Goal: Information Seeking & Learning: Learn about a topic

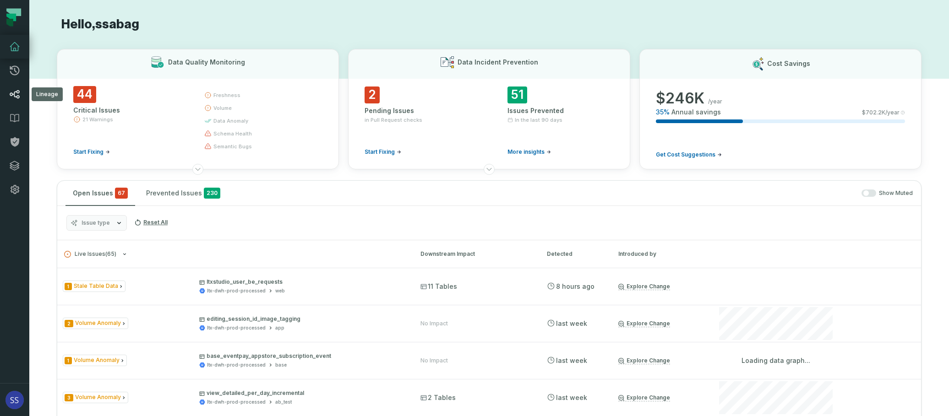
click at [14, 100] on link "Lineage" at bounding box center [14, 94] width 29 height 24
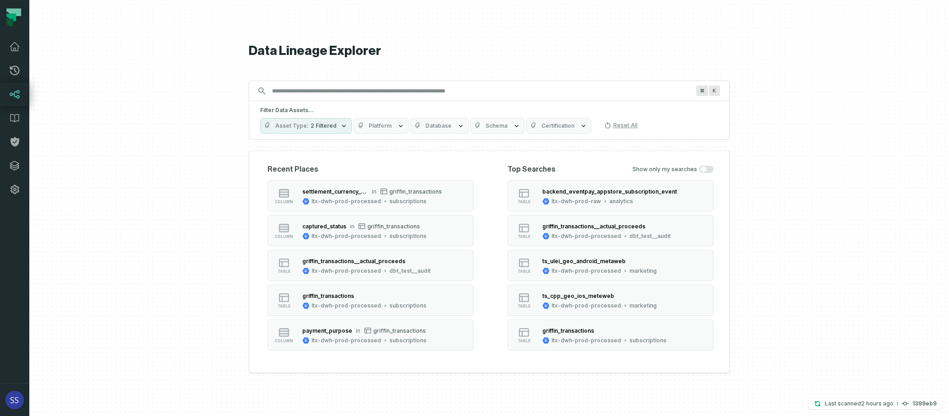
click at [318, 90] on input "Discovery Provider cmdk menu" at bounding box center [481, 91] width 429 height 15
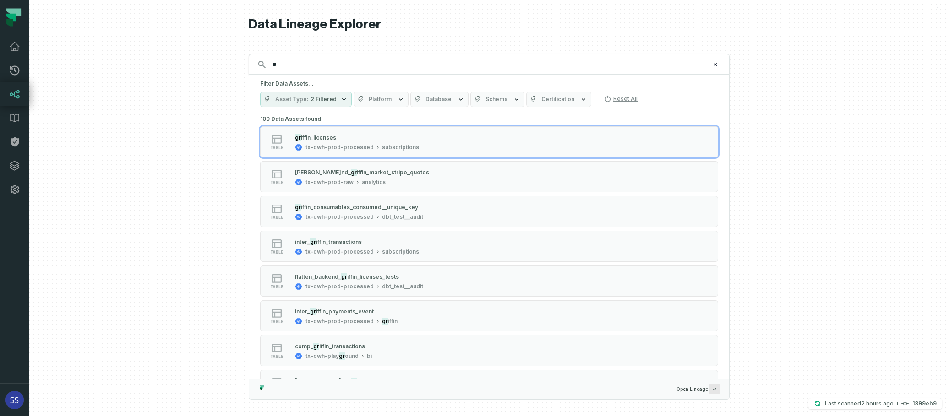
type input "*"
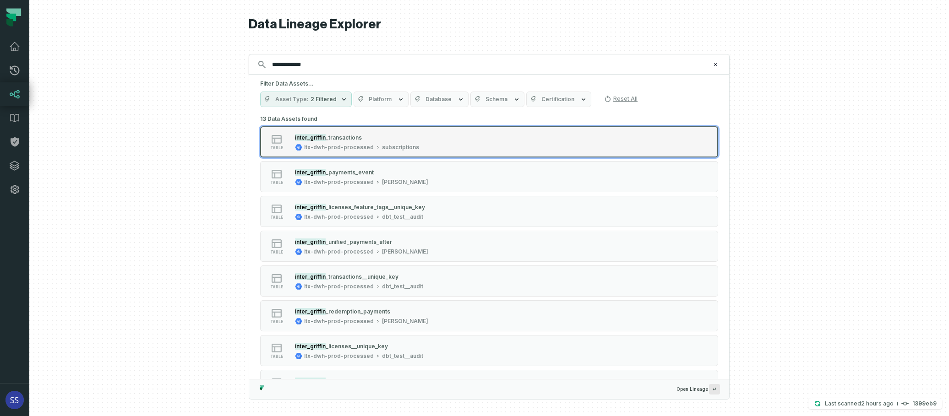
type input "**********"
click at [423, 146] on div "table inter_griffin _transactions ltx-dwh-prod-processed subscriptions" at bounding box center [376, 142] width 229 height 18
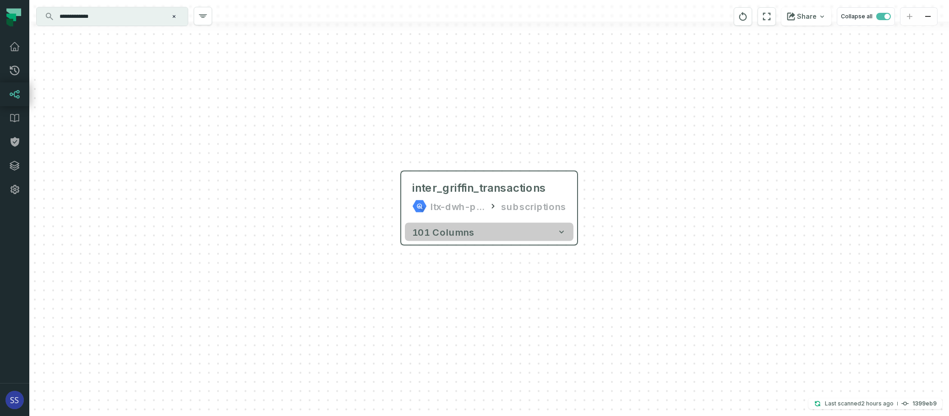
click at [563, 231] on icon "button" at bounding box center [561, 232] width 9 height 9
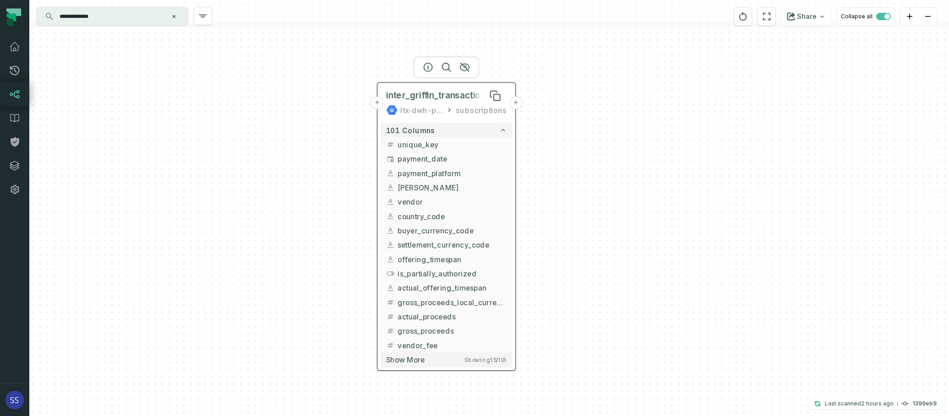
drag, startPoint x: 512, startPoint y: 198, endPoint x: 445, endPoint y: 81, distance: 135.0
click at [445, 90] on span "inter_griffin_transactions" at bounding box center [438, 95] width 105 height 11
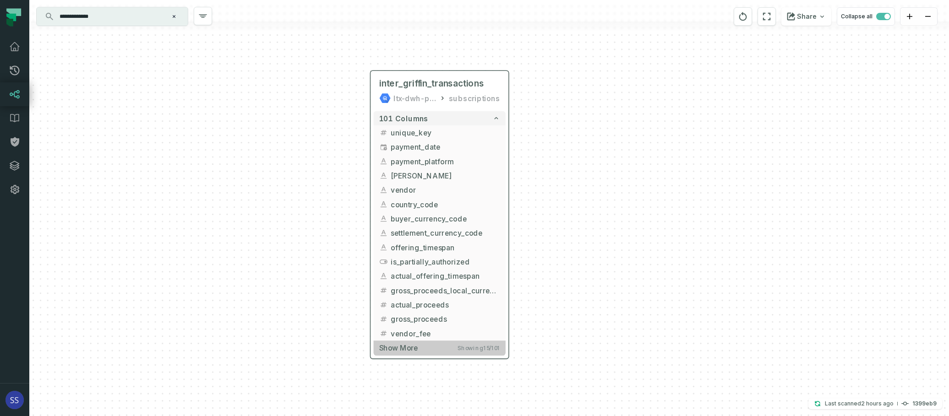
click at [429, 349] on button "Show more Showing 15 / 101" at bounding box center [440, 348] width 132 height 15
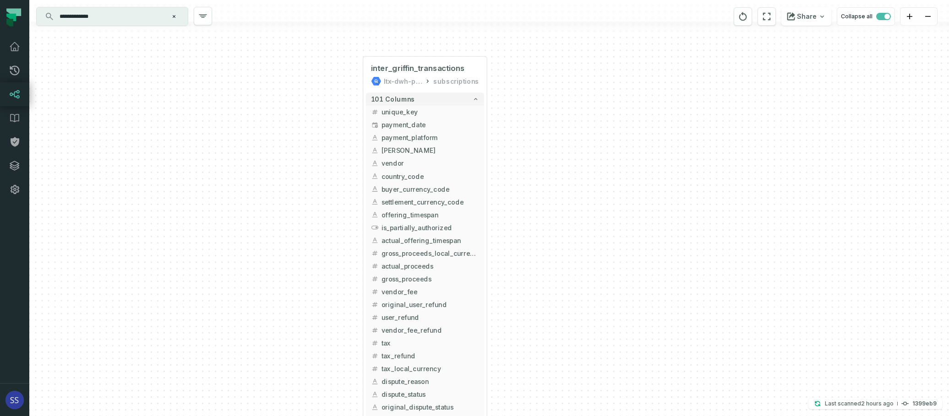
drag, startPoint x: 581, startPoint y: 290, endPoint x: 519, endPoint y: 122, distance: 178.6
click at [542, 114] on div "+ inter_griffin_transactions ltx-dwh-prod-processed subscriptions + 101 columns…" at bounding box center [489, 208] width 920 height 416
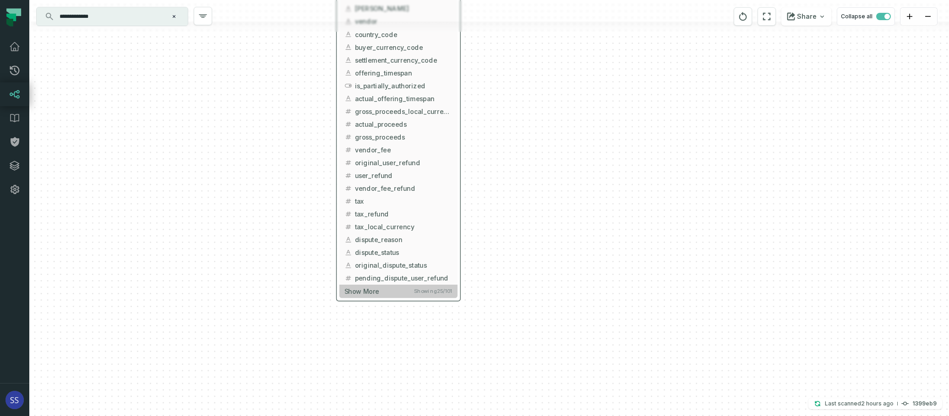
click at [402, 290] on button "Show more Showing 25 / 101" at bounding box center [398, 291] width 118 height 13
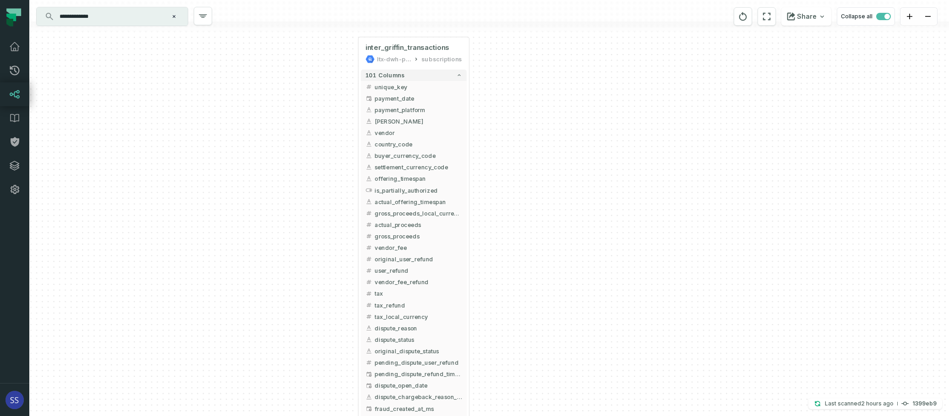
drag, startPoint x: 527, startPoint y: 125, endPoint x: 539, endPoint y: 205, distance: 81.1
click at [539, 205] on div "+ inter_griffin_transactions ltx-dwh-prod-processed subscriptions + 101 columns…" at bounding box center [489, 208] width 920 height 416
click at [421, 90] on span "unique_key" at bounding box center [420, 89] width 88 height 9
click at [423, 102] on span "payment_date" at bounding box center [420, 100] width 88 height 9
click at [432, 272] on span "user_refund" at bounding box center [420, 273] width 88 height 9
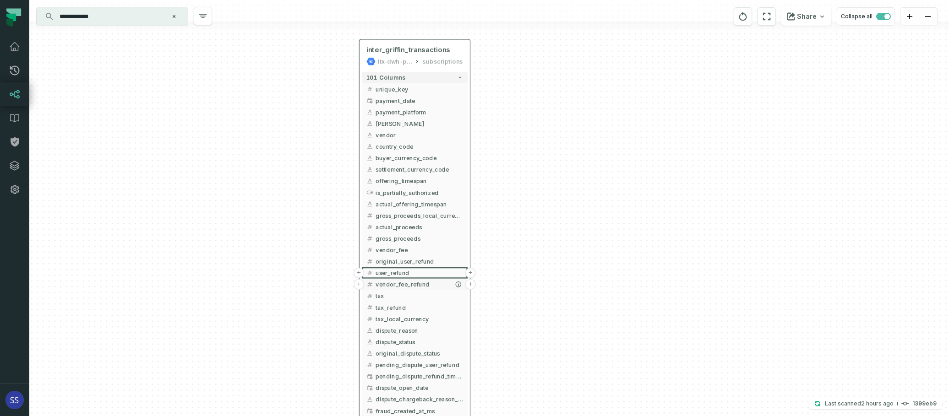
click at [433, 284] on span "vendor_fee_refund" at bounding box center [420, 284] width 88 height 9
click at [429, 291] on button "tax" at bounding box center [415, 295] width 106 height 11
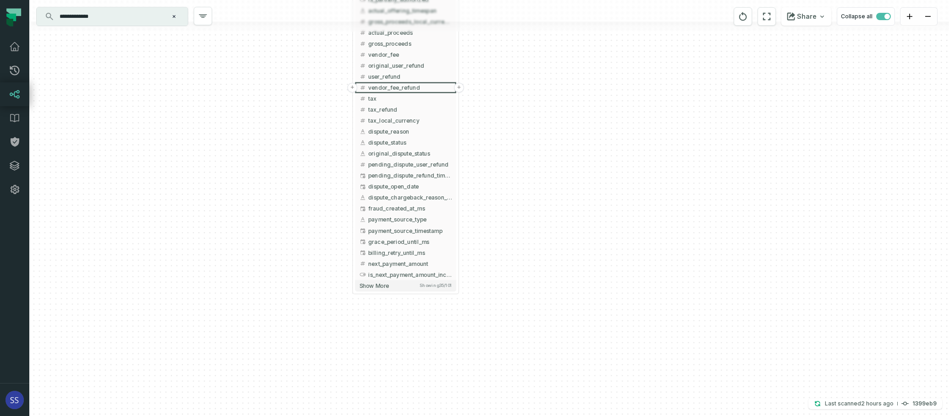
drag, startPoint x: 538, startPoint y: 331, endPoint x: 534, endPoint y: 153, distance: 177.8
click at [529, 134] on div "+ inter_griffin_transactions ltx-dwh-prod-processed subscriptions + 101 columns…" at bounding box center [489, 208] width 920 height 416
click at [414, 288] on button "Show more Showing 35 / 101" at bounding box center [406, 286] width 101 height 11
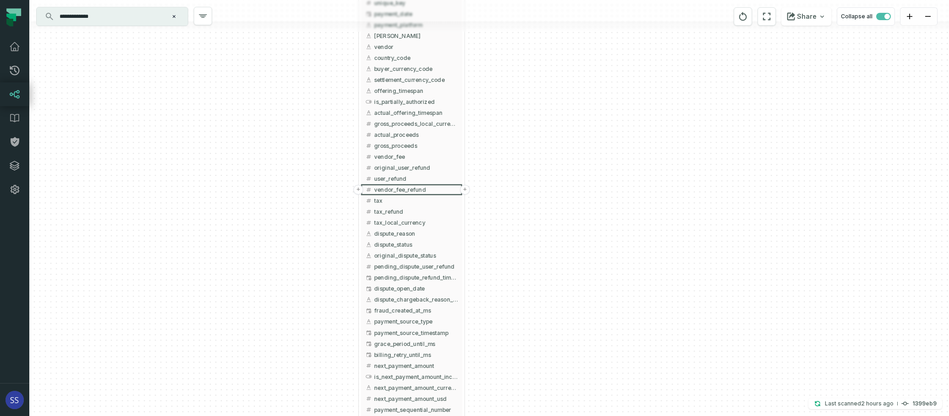
drag, startPoint x: 498, startPoint y: 98, endPoint x: 503, endPoint y: 225, distance: 127.5
click at [503, 224] on div "+ inter_griffin_transactions ltx-dwh-prod-processed subscriptions + 101 columns…" at bounding box center [489, 208] width 920 height 416
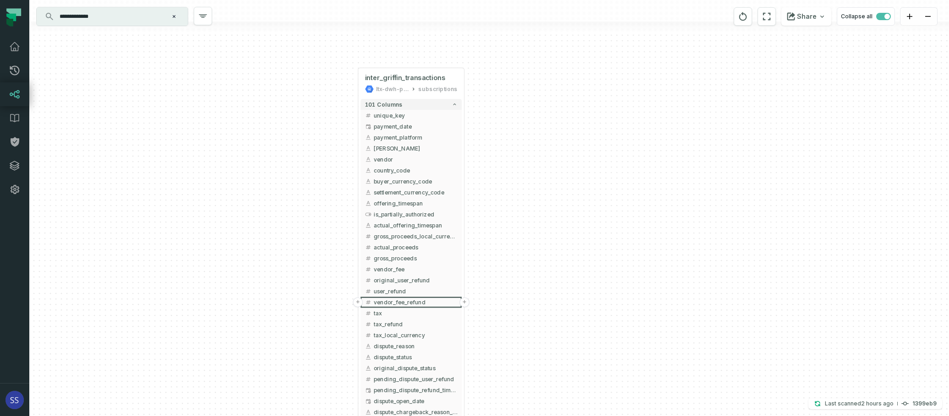
drag, startPoint x: 514, startPoint y: 84, endPoint x: 518, endPoint y: 136, distance: 51.9
click at [518, 136] on div "+ inter_griffin_transactions ltx-dwh-prod-processed subscriptions + 101 columns…" at bounding box center [489, 208] width 920 height 416
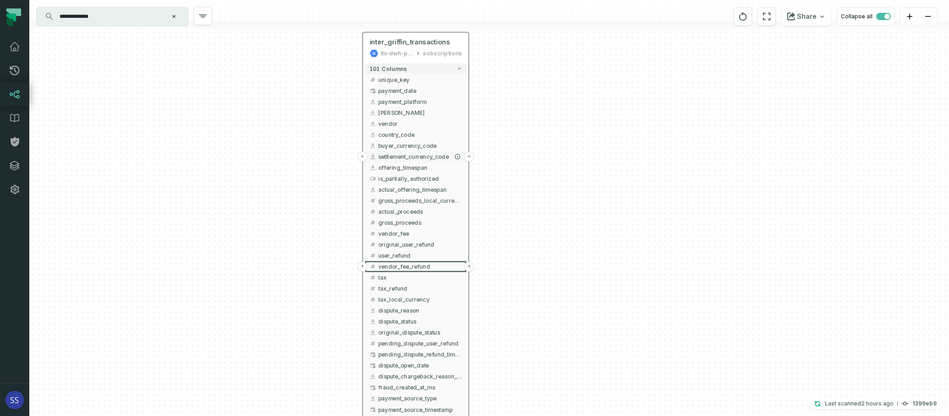
click at [422, 155] on span "settlement_currency_code" at bounding box center [420, 157] width 84 height 8
click at [469, 155] on button "+" at bounding box center [469, 157] width 10 height 10
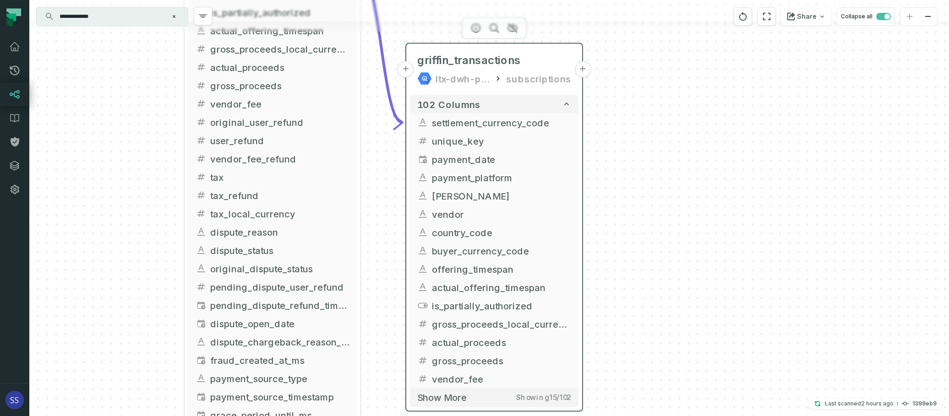
drag, startPoint x: 517, startPoint y: 186, endPoint x: 522, endPoint y: 47, distance: 138.9
click at [522, 47] on header "+ griffin_transactions ltx-dwh-prod-processed subscriptions +" at bounding box center [494, 68] width 176 height 48
click at [486, 395] on button "Show more Showing 15 / 102" at bounding box center [494, 397] width 169 height 19
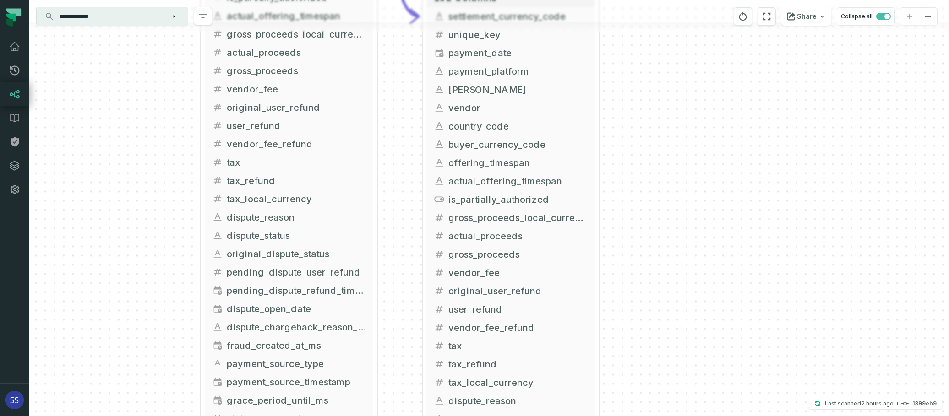
drag, startPoint x: 664, startPoint y: 157, endPoint x: 680, endPoint y: 51, distance: 107.6
click at [680, 51] on div "+ griffin_transactions ltx-dwh-prod-processed subscriptions + 102 columns - set…" at bounding box center [489, 208] width 920 height 416
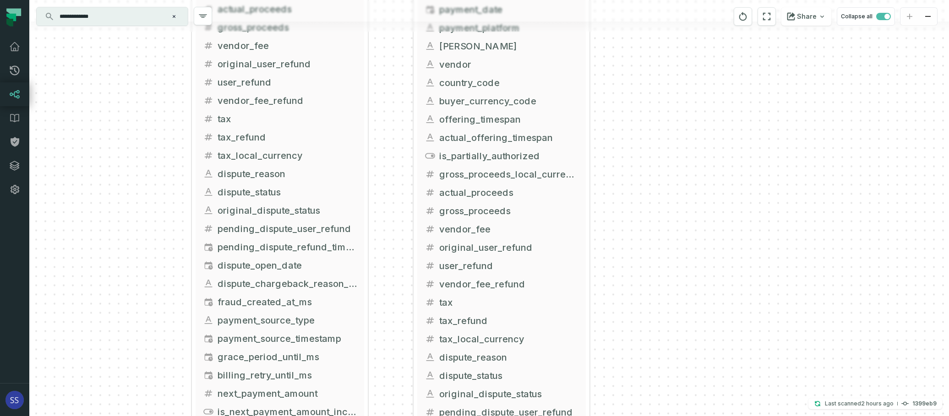
drag, startPoint x: 668, startPoint y: 151, endPoint x: 640, endPoint y: 115, distance: 44.8
click at [640, 115] on div "+ griffin_transactions ltx-dwh-prod-processed subscriptions + 102 columns - set…" at bounding box center [489, 208] width 920 height 416
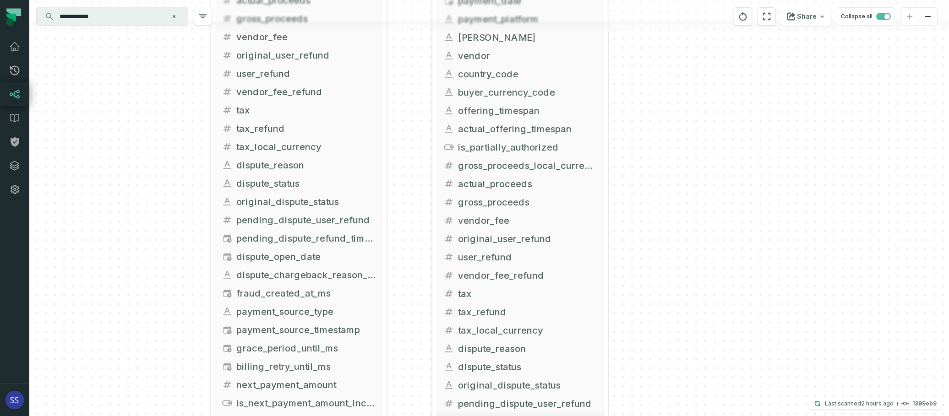
drag, startPoint x: 662, startPoint y: 138, endPoint x: 699, endPoint y: 132, distance: 37.6
click at [699, 132] on div "+ griffin_transactions ltx-dwh-prod-processed subscriptions + 102 columns - set…" at bounding box center [489, 208] width 920 height 416
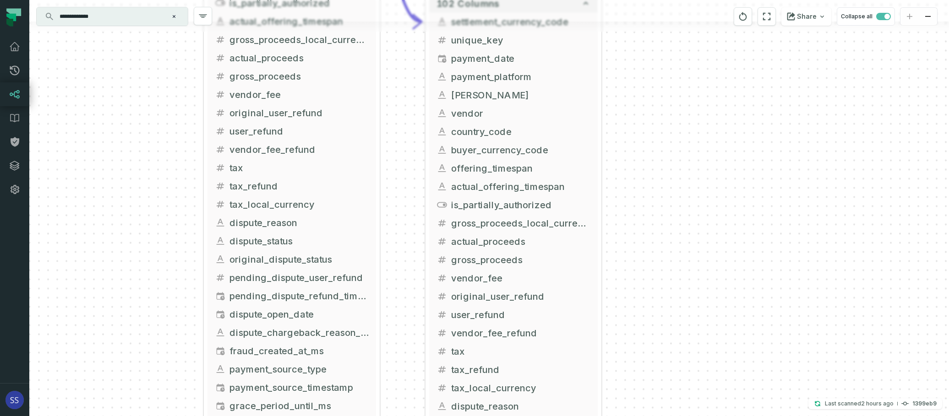
drag, startPoint x: 656, startPoint y: 135, endPoint x: 649, endPoint y: 217, distance: 82.3
click at [648, 216] on div "+ griffin_transactions ltx-dwh-prod-processed subscriptions + 102 columns - set…" at bounding box center [489, 208] width 920 height 416
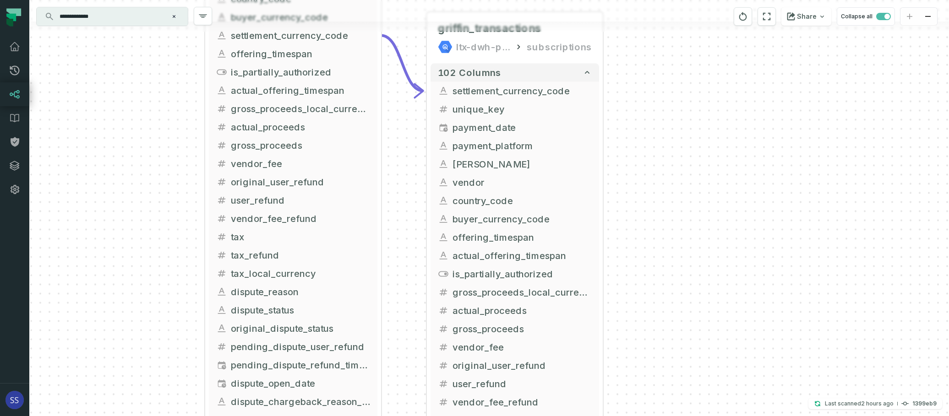
drag, startPoint x: 659, startPoint y: 184, endPoint x: 660, endPoint y: 198, distance: 14.7
click at [660, 201] on div "+ griffin_transactions ltx-dwh-prod-processed subscriptions + 102 columns - set…" at bounding box center [489, 208] width 920 height 416
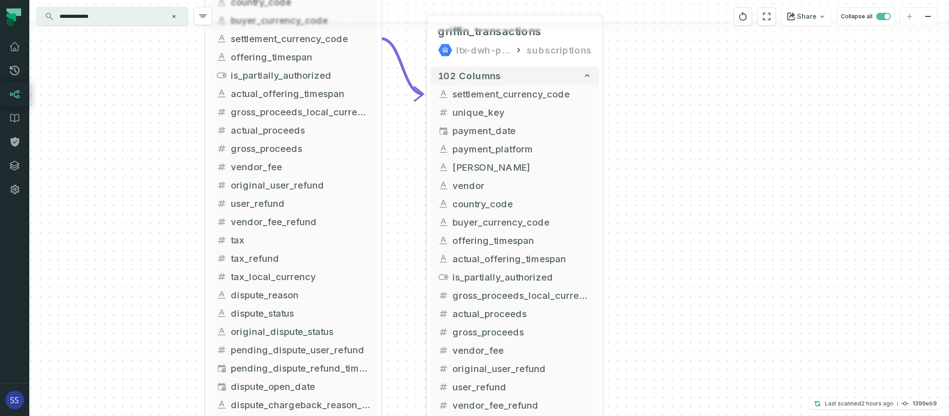
click at [663, 203] on div "+ griffin_transactions ltx-dwh-prod-processed subscriptions + 102 columns - set…" at bounding box center [489, 208] width 920 height 416
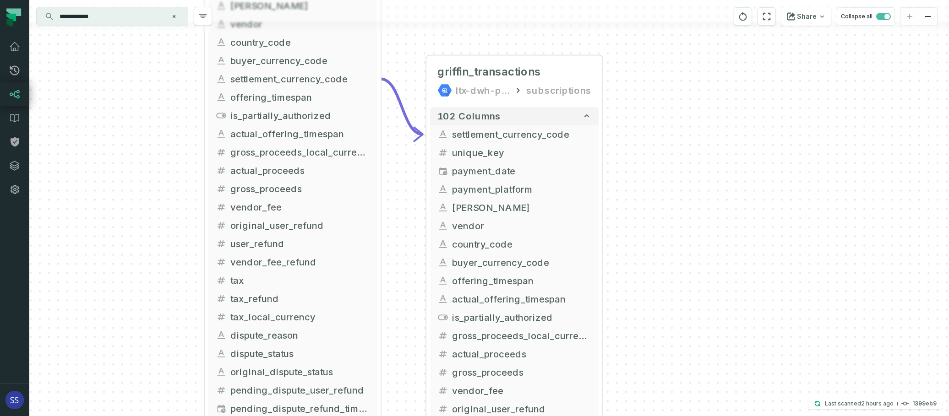
drag, startPoint x: 663, startPoint y: 157, endPoint x: 664, endPoint y: 190, distance: 33.0
click at [664, 188] on div "+ griffin_transactions ltx-dwh-prod-processed subscriptions + 102 columns - set…" at bounding box center [489, 208] width 920 height 416
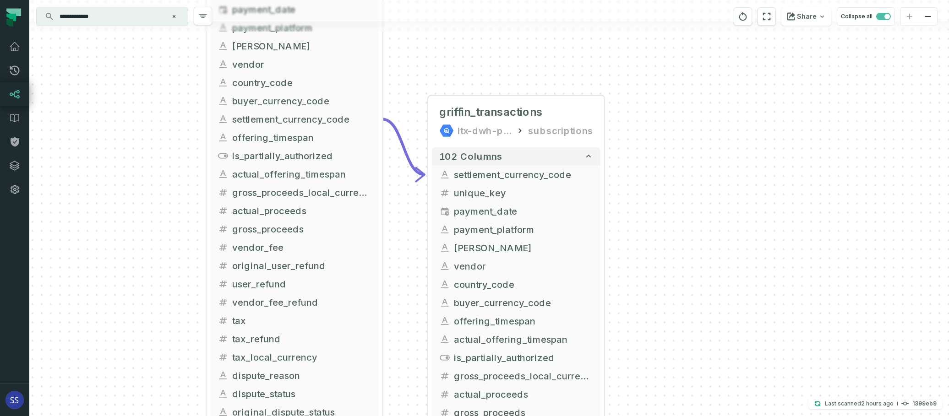
drag, startPoint x: 674, startPoint y: 152, endPoint x: 666, endPoint y: 160, distance: 12.0
click at [677, 165] on div "+ griffin_transactions ltx-dwh-prod-processed subscriptions + 102 columns - set…" at bounding box center [489, 208] width 920 height 416
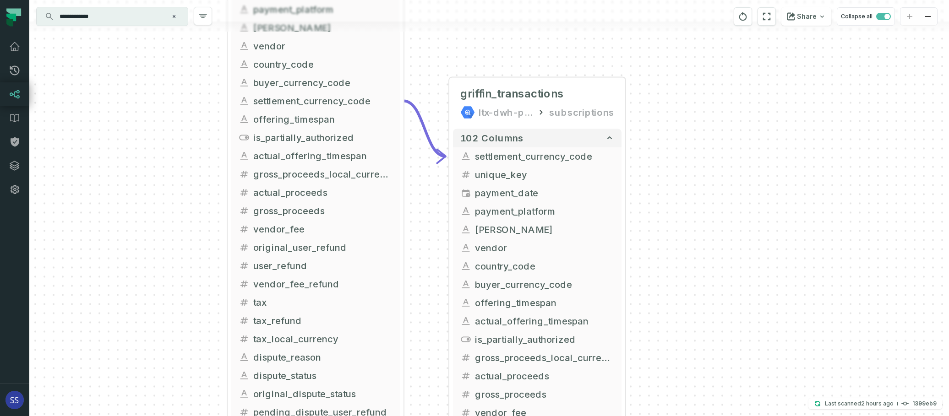
drag, startPoint x: 668, startPoint y: 213, endPoint x: 699, endPoint y: 150, distance: 70.9
click at [696, 142] on div "+ griffin_transactions ltx-dwh-prod-processed subscriptions + 102 columns - set…" at bounding box center [489, 208] width 920 height 416
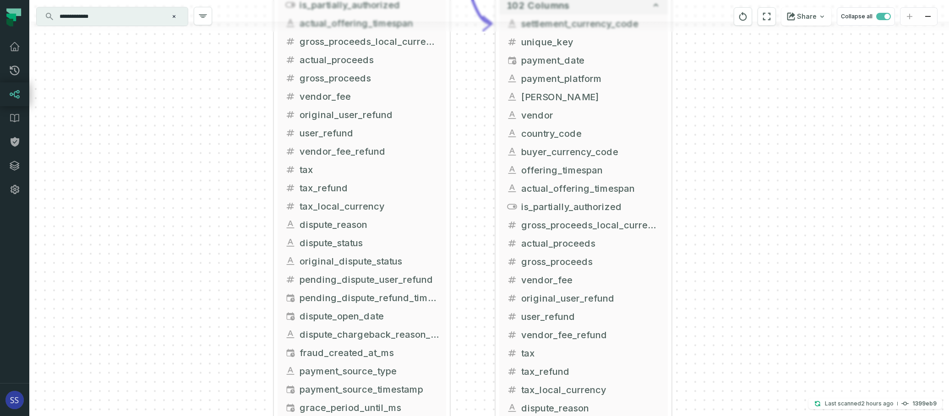
drag, startPoint x: 699, startPoint y: 212, endPoint x: 704, endPoint y: 193, distance: 19.0
click at [709, 175] on div "+ griffin_transactions ltx-dwh-prod-processed subscriptions + 102 columns - set…" at bounding box center [489, 208] width 920 height 416
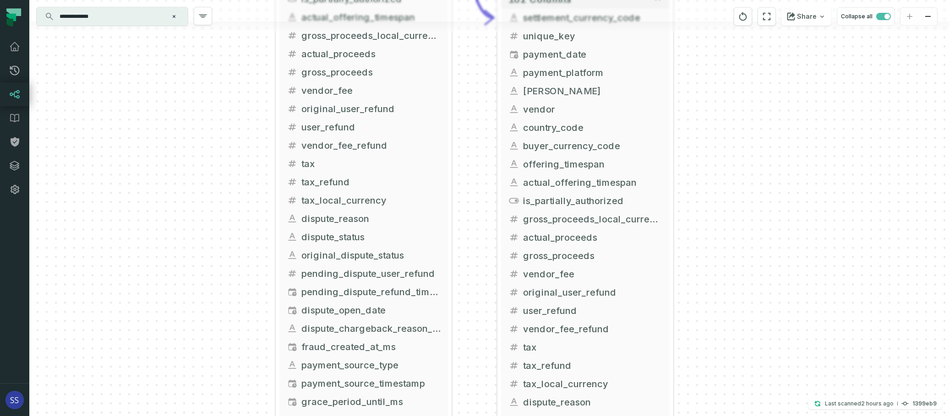
drag, startPoint x: 690, startPoint y: 182, endPoint x: 676, endPoint y: 165, distance: 22.8
click at [681, 170] on div "+ griffin_transactions ltx-dwh-prod-processed subscriptions + 102 columns - set…" at bounding box center [489, 208] width 920 height 416
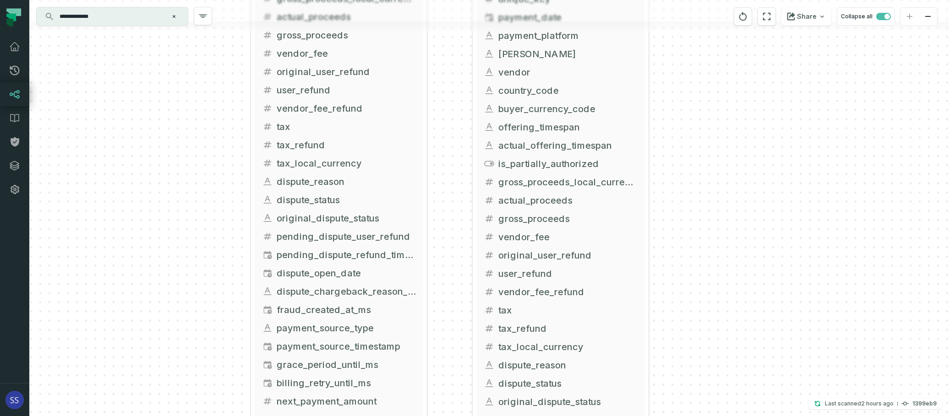
drag, startPoint x: 737, startPoint y: 228, endPoint x: 685, endPoint y: 145, distance: 97.1
click at [687, 147] on div "+ griffin_transactions ltx-dwh-prod-processed subscriptions + 102 columns - set…" at bounding box center [489, 208] width 920 height 416
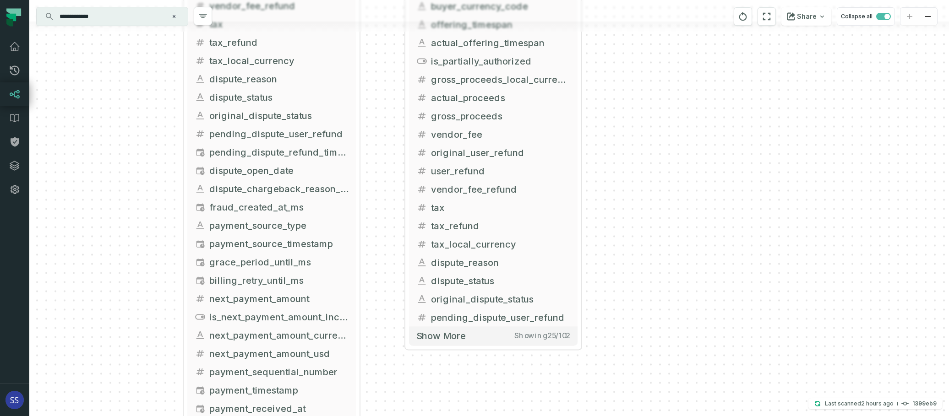
drag, startPoint x: 673, startPoint y: 195, endPoint x: 593, endPoint y: 248, distance: 96.8
click at [650, 180] on div "+ griffin_transactions ltx-dwh-prod-processed subscriptions + 102 columns - set…" at bounding box center [489, 208] width 920 height 416
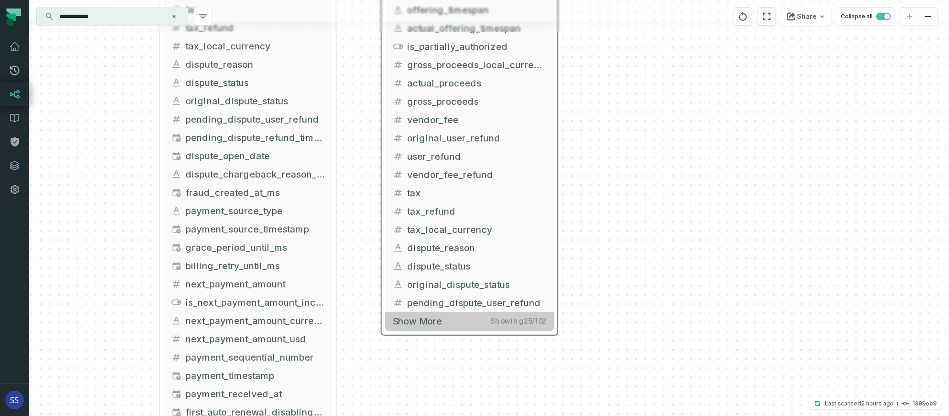
click at [452, 317] on button "Show more Showing 25 / 102" at bounding box center [469, 321] width 169 height 19
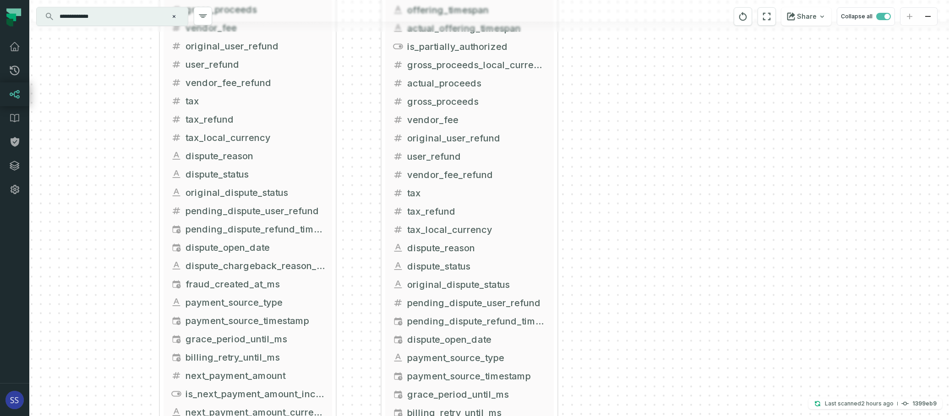
drag, startPoint x: 655, startPoint y: 259, endPoint x: 638, endPoint y: 143, distance: 117.7
click at [638, 143] on div "+ griffin_transactions ltx-dwh-prod-processed subscriptions + 102 columns - set…" at bounding box center [489, 208] width 920 height 416
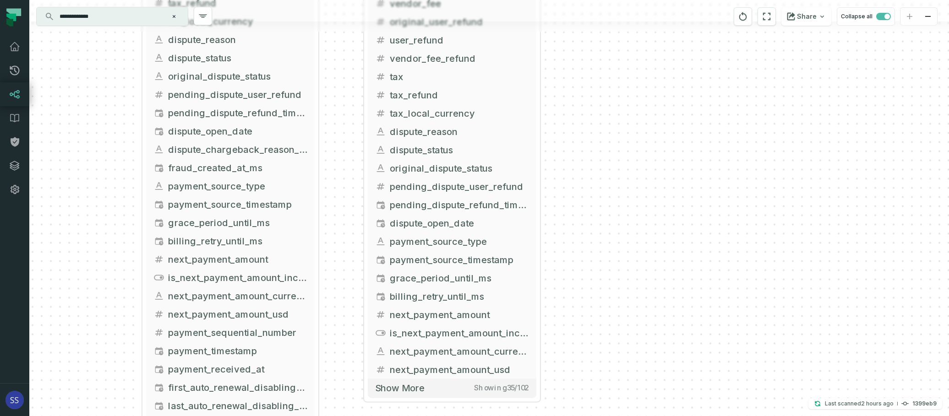
drag, startPoint x: 611, startPoint y: 209, endPoint x: 616, endPoint y: 177, distance: 32.1
click at [616, 180] on div "+ griffin_transactions ltx-dwh-prod-processed subscriptions + 102 columns - set…" at bounding box center [489, 208] width 920 height 416
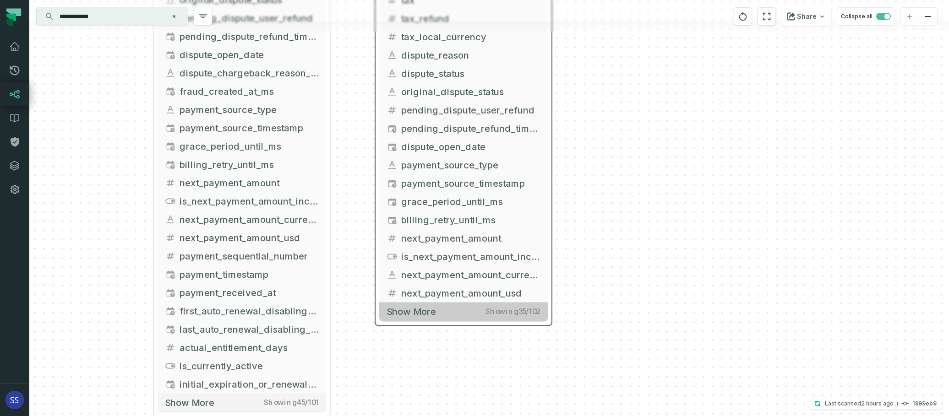
click at [476, 312] on button "Show more Showing 35 / 102" at bounding box center [463, 311] width 169 height 19
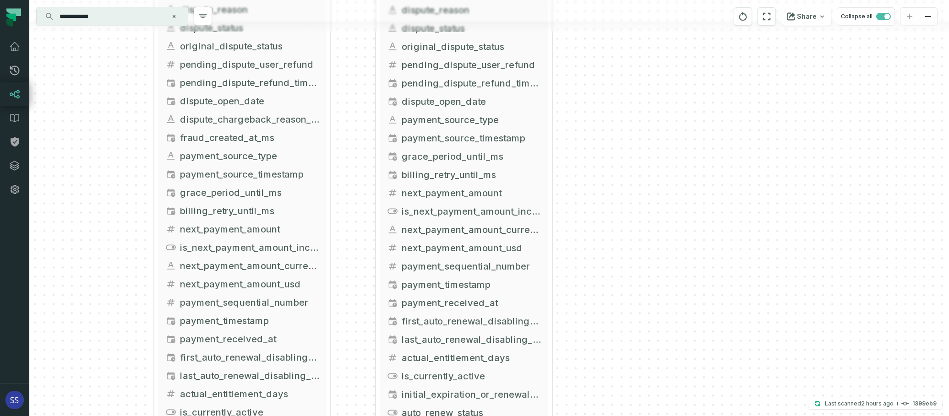
drag, startPoint x: 627, startPoint y: 278, endPoint x: 629, endPoint y: 188, distance: 89.4
click at [629, 188] on div "+ griffin_transactions ltx-dwh-prod-processed subscriptions + 102 columns - set…" at bounding box center [489, 208] width 920 height 416
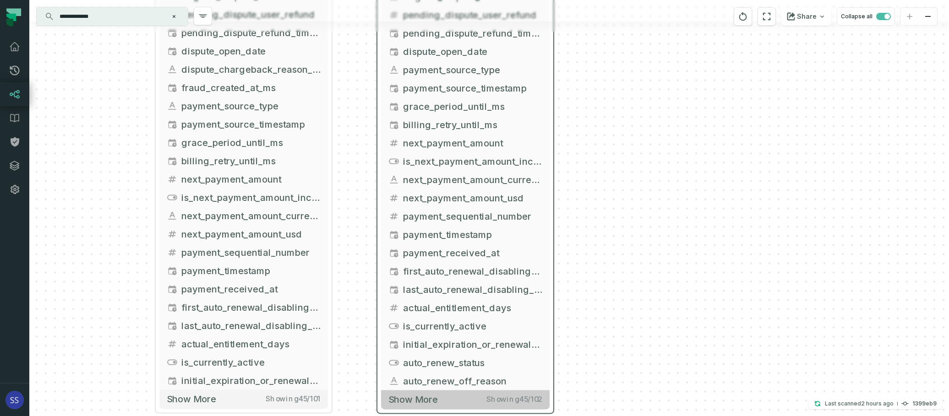
click at [460, 403] on button "Show more Showing 45 / 102" at bounding box center [465, 399] width 169 height 19
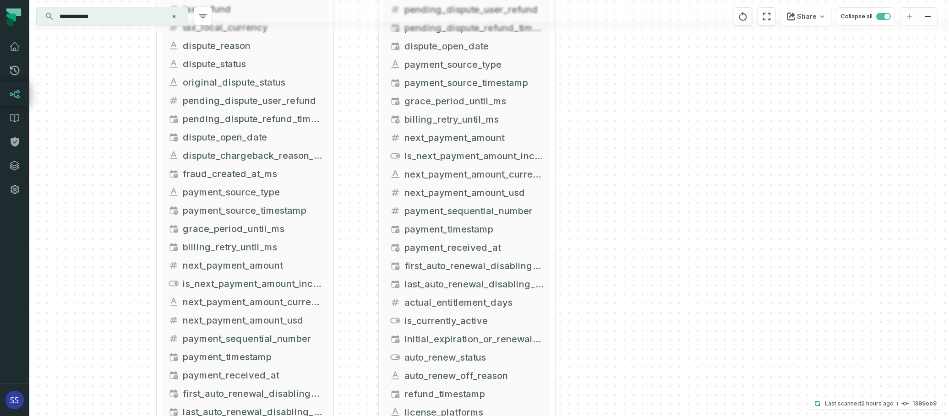
drag, startPoint x: 597, startPoint y: 258, endPoint x: 618, endPoint y: 188, distance: 73.2
click at [616, 181] on div "+ griffin_transactions ltx-dwh-prod-processed subscriptions + 102 columns - set…" at bounding box center [489, 208] width 920 height 416
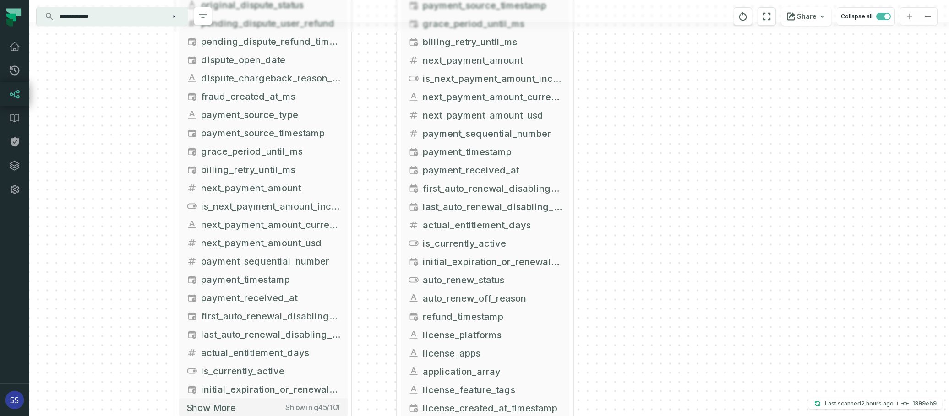
drag, startPoint x: 631, startPoint y: 274, endPoint x: 632, endPoint y: 205, distance: 68.7
click at [632, 213] on div "+ griffin_transactions ltx-dwh-prod-processed subscriptions + 102 columns - set…" at bounding box center [489, 208] width 920 height 416
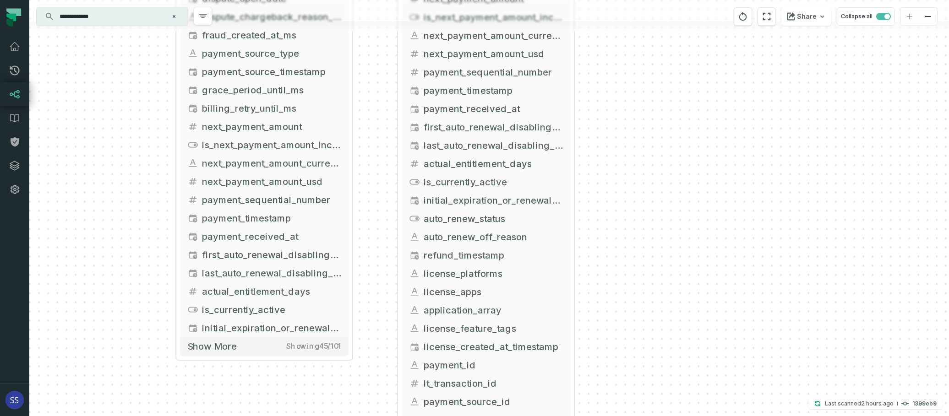
drag, startPoint x: 602, startPoint y: 301, endPoint x: 565, endPoint y: 219, distance: 90.0
click at [569, 226] on div "+ griffin_transactions ltx-dwh-prod-processed subscriptions + 102 columns - set…" at bounding box center [489, 208] width 920 height 416
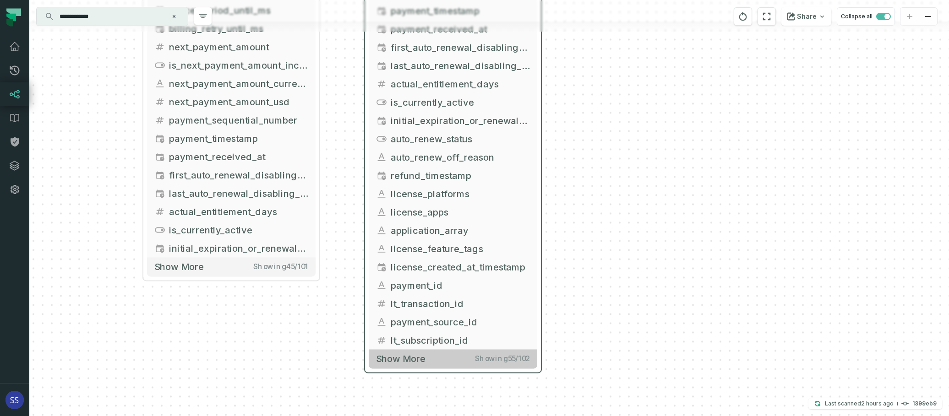
click at [442, 361] on button "Show more Showing 55 / 102" at bounding box center [453, 359] width 169 height 19
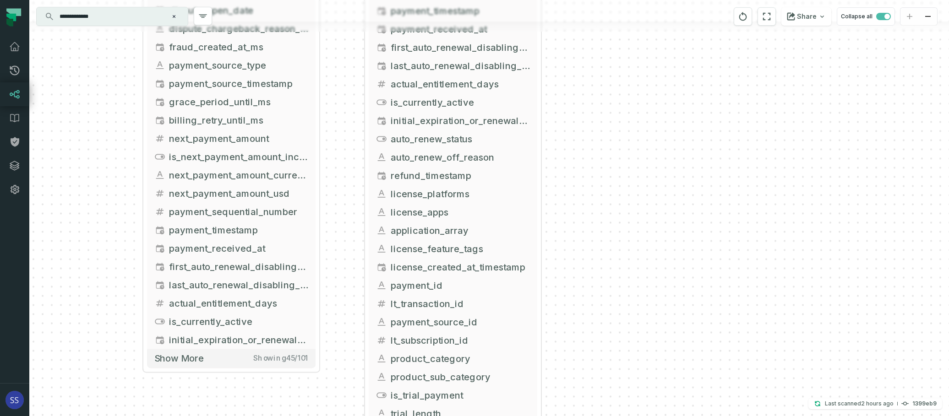
drag, startPoint x: 610, startPoint y: 266, endPoint x: 607, endPoint y: 190, distance: 76.1
click at [607, 194] on div "+ griffin_transactions ltx-dwh-prod-processed subscriptions + 102 columns - set…" at bounding box center [489, 208] width 920 height 416
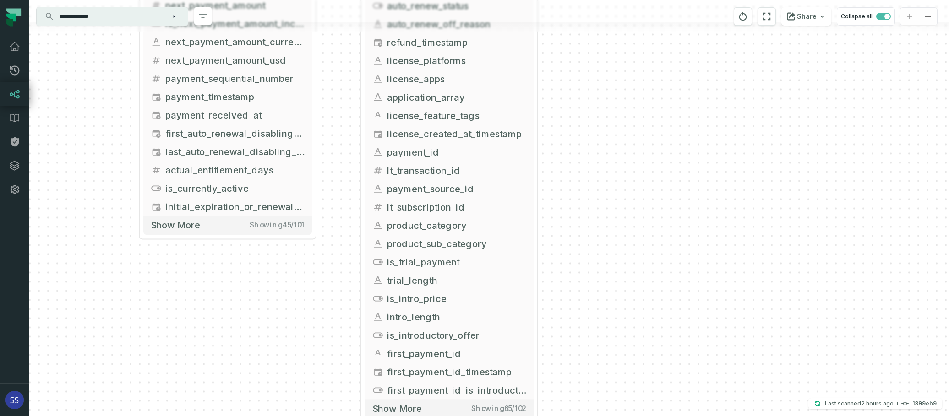
drag, startPoint x: 587, startPoint y: 241, endPoint x: 587, endPoint y: 210, distance: 31.2
click at [587, 213] on div "+ griffin_transactions ltx-dwh-prod-processed subscriptions + 102 columns - set…" at bounding box center [489, 208] width 920 height 416
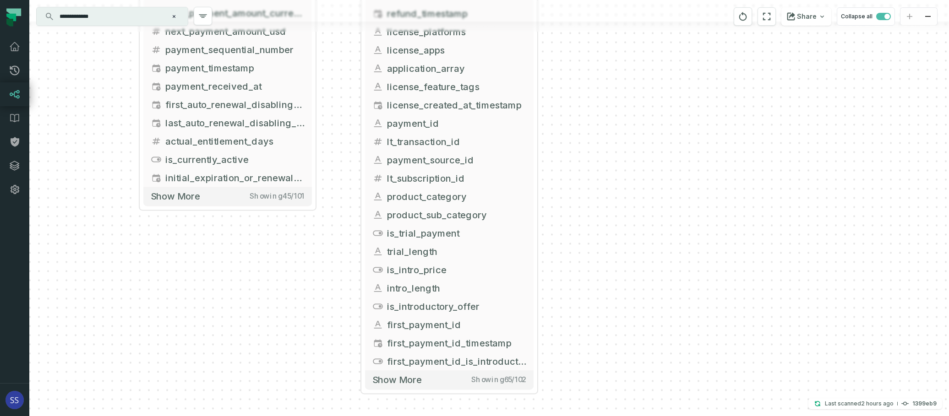
drag, startPoint x: 571, startPoint y: 233, endPoint x: 554, endPoint y: 240, distance: 18.5
click at [571, 213] on div "+ griffin_transactions ltx-dwh-prod-processed subscriptions + 102 columns - set…" at bounding box center [489, 208] width 920 height 416
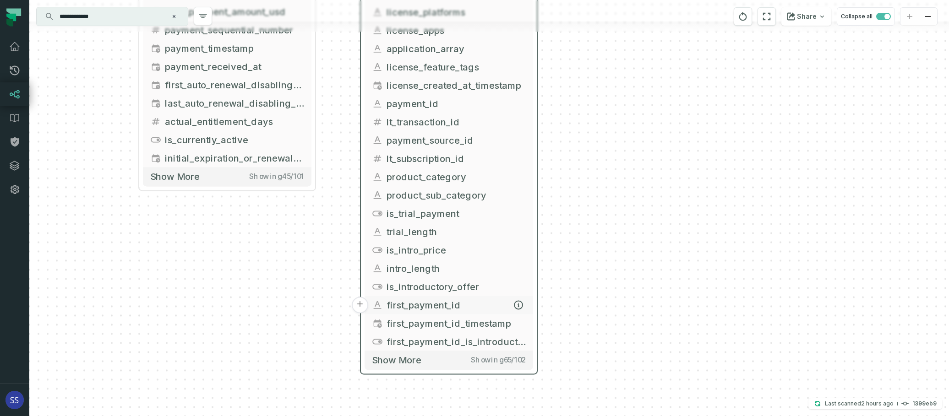
click at [468, 302] on span "first_payment_id" at bounding box center [456, 305] width 139 height 14
click at [473, 327] on span "first_payment_id_timestamp" at bounding box center [456, 324] width 139 height 14
click at [467, 309] on span "first_payment_id" at bounding box center [456, 305] width 139 height 14
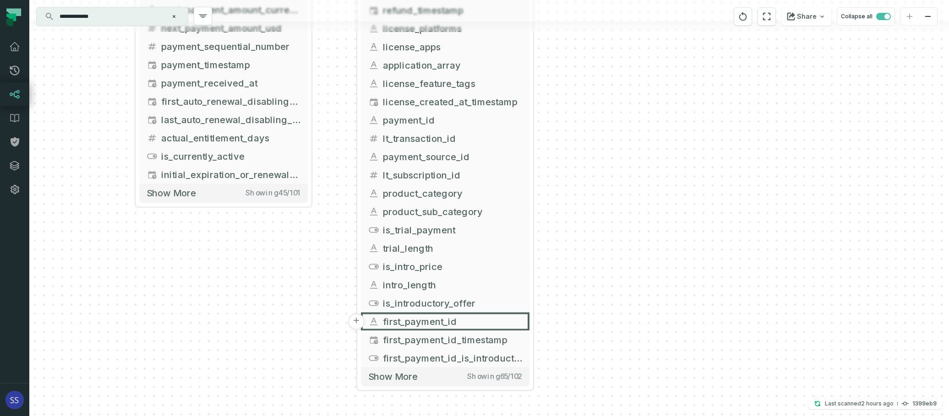
drag, startPoint x: 654, startPoint y: 262, endPoint x: 650, endPoint y: 279, distance: 16.9
click at [650, 279] on div "+ griffin_transactions ltx-dwh-prod-processed subscriptions + 102 columns - set…" at bounding box center [489, 208] width 920 height 416
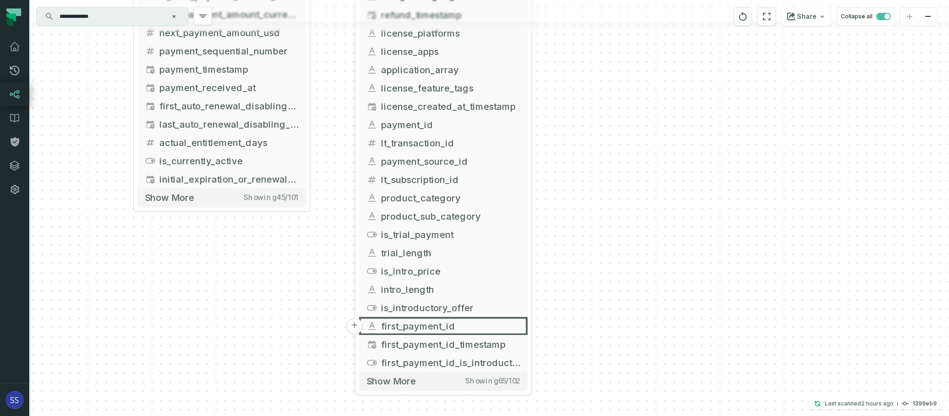
drag, startPoint x: 659, startPoint y: 204, endPoint x: 635, endPoint y: 281, distance: 80.9
click at [635, 281] on div "+ griffin_transactions ltx-dwh-prod-processed subscriptions + 102 columns - set…" at bounding box center [489, 208] width 920 height 416
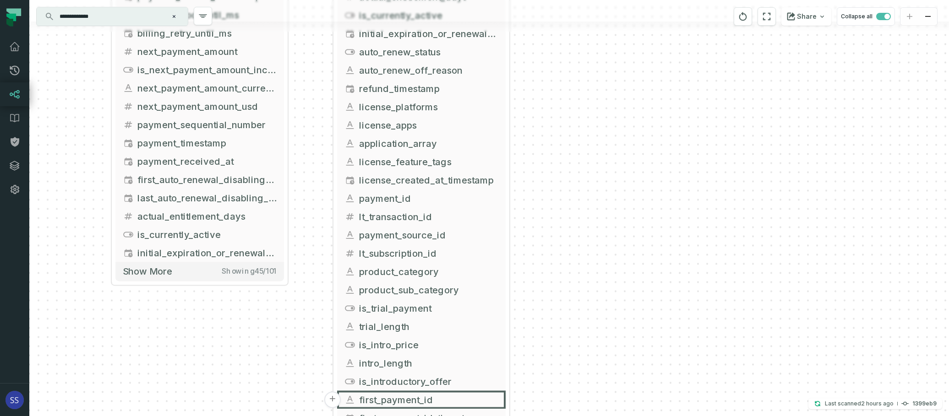
drag, startPoint x: 635, startPoint y: 195, endPoint x: 624, endPoint y: 260, distance: 65.4
click at [627, 263] on div "+ griffin_transactions ltx-dwh-prod-processed subscriptions + 102 columns - set…" at bounding box center [489, 208] width 920 height 416
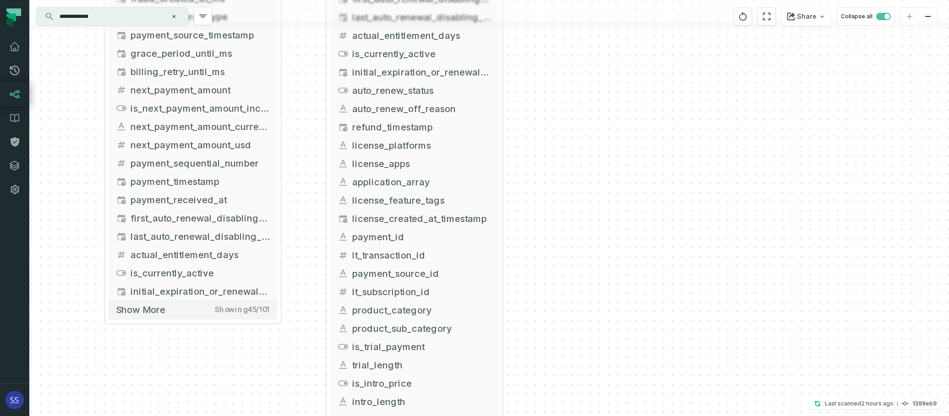
drag, startPoint x: 561, startPoint y: 188, endPoint x: 548, endPoint y: 192, distance: 13.9
click at [561, 74] on div "+ griffin_transactions ltx-dwh-prod-processed subscriptions + 102 columns - set…" at bounding box center [489, 208] width 920 height 416
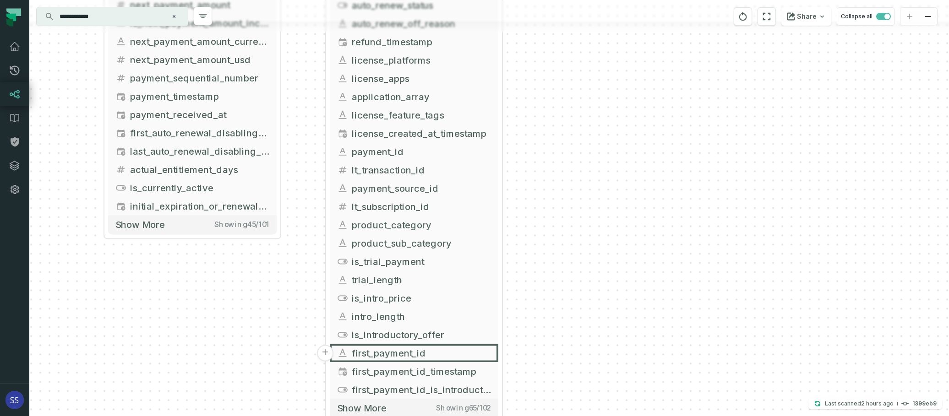
drag, startPoint x: 573, startPoint y: 222, endPoint x: 570, endPoint y: 306, distance: 84.3
click at [570, 306] on div "+ griffin_transactions ltx-dwh-prod-processed subscriptions + 102 columns - set…" at bounding box center [489, 208] width 920 height 416
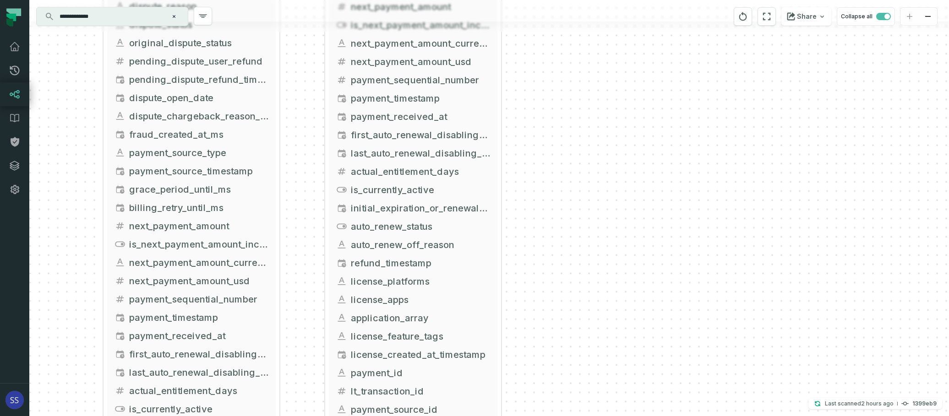
drag, startPoint x: 560, startPoint y: 154, endPoint x: 567, endPoint y: 264, distance: 109.7
click at [567, 263] on div "+ griffin_transactions ltx-dwh-prod-processed subscriptions + 102 columns - set…" at bounding box center [489, 208] width 920 height 416
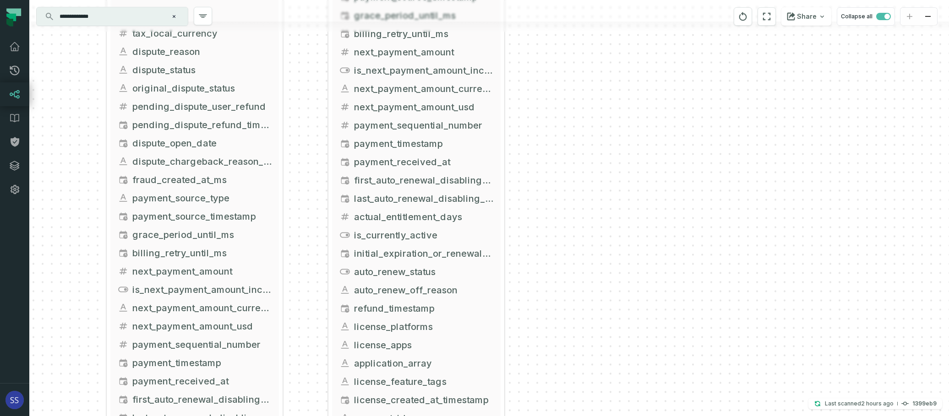
drag, startPoint x: 567, startPoint y: 170, endPoint x: 578, endPoint y: 268, distance: 99.1
click at [576, 260] on div "+ griffin_transactions ltx-dwh-prod-processed subscriptions + 102 columns - set…" at bounding box center [489, 208] width 920 height 416
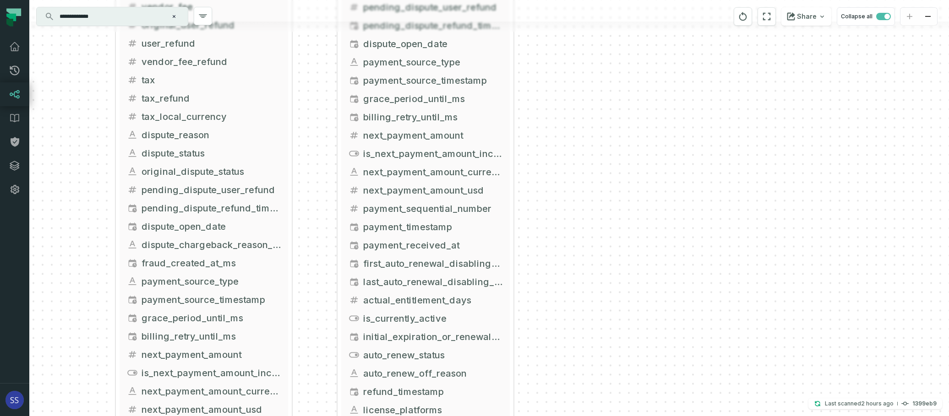
drag, startPoint x: 586, startPoint y: 180, endPoint x: 585, endPoint y: 245, distance: 65.1
click at [585, 243] on div "+ griffin_transactions ltx-dwh-prod-processed subscriptions + 102 columns - set…" at bounding box center [489, 208] width 920 height 416
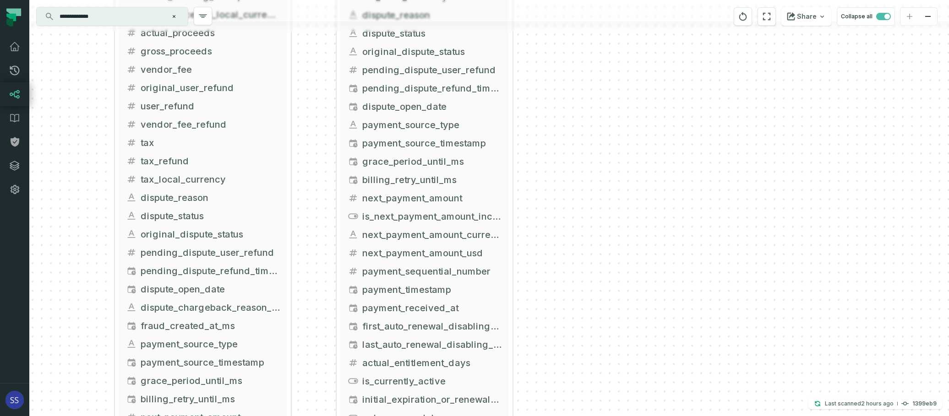
drag, startPoint x: 592, startPoint y: 189, endPoint x: 580, endPoint y: 244, distance: 56.4
click at [580, 248] on div "+ griffin_transactions ltx-dwh-prod-processed subscriptions + 102 columns - set…" at bounding box center [489, 208] width 920 height 416
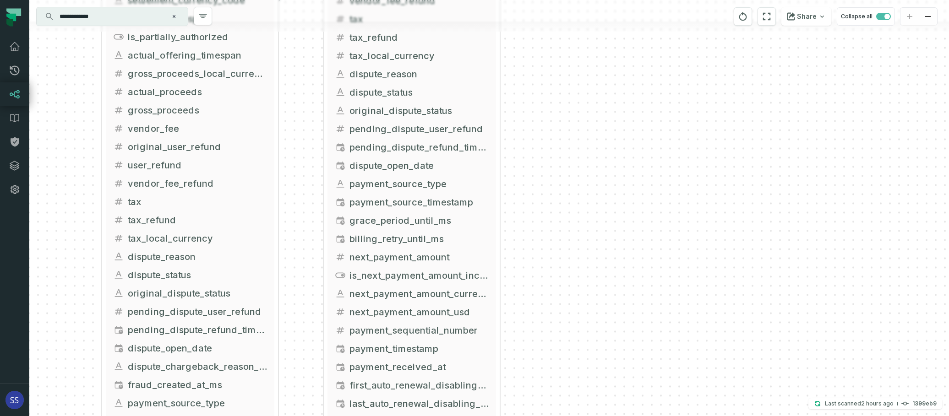
drag, startPoint x: 593, startPoint y: 197, endPoint x: 583, endPoint y: 245, distance: 49.6
click at [584, 252] on div "+ griffin_transactions ltx-dwh-prod-processed subscriptions + 102 columns - set…" at bounding box center [489, 208] width 920 height 416
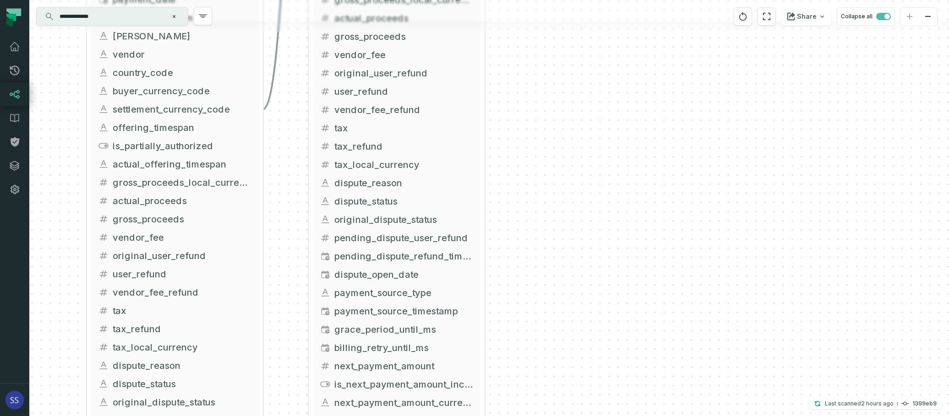
drag, startPoint x: 595, startPoint y: 186, endPoint x: 591, endPoint y: 226, distance: 40.5
click at [592, 225] on div "+ griffin_transactions ltx-dwh-prod-processed subscriptions + 102 columns - set…" at bounding box center [489, 208] width 920 height 416
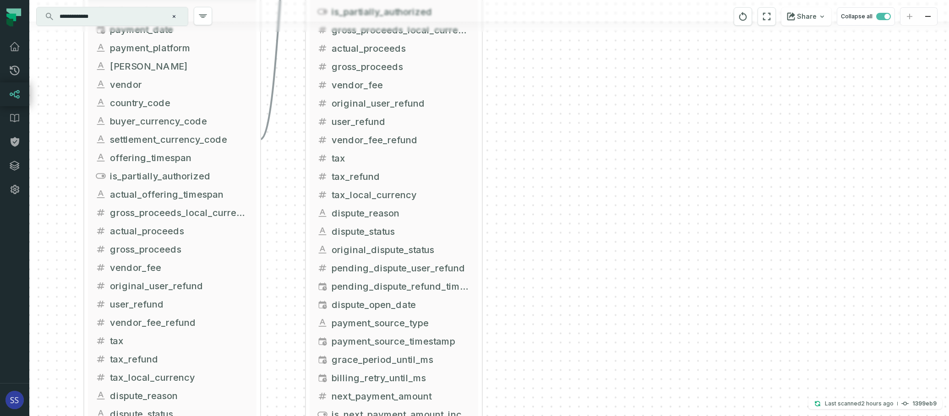
drag, startPoint x: 593, startPoint y: 172, endPoint x: 586, endPoint y: 250, distance: 77.7
click at [586, 250] on div "+ griffin_transactions ltx-dwh-prod-processed subscriptions + 102 columns - set…" at bounding box center [489, 208] width 920 height 416
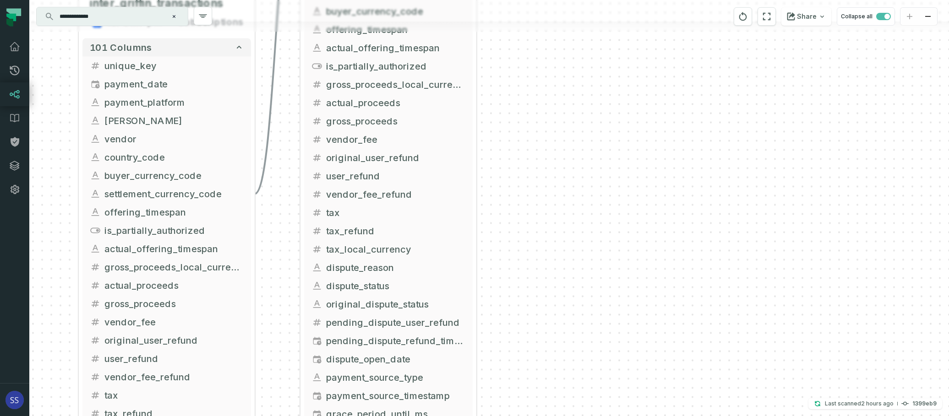
drag, startPoint x: 593, startPoint y: 170, endPoint x: 586, endPoint y: 245, distance: 75.0
click at [586, 245] on div "+ griffin_transactions ltx-dwh-prod-processed subscriptions + 102 columns - set…" at bounding box center [489, 208] width 920 height 416
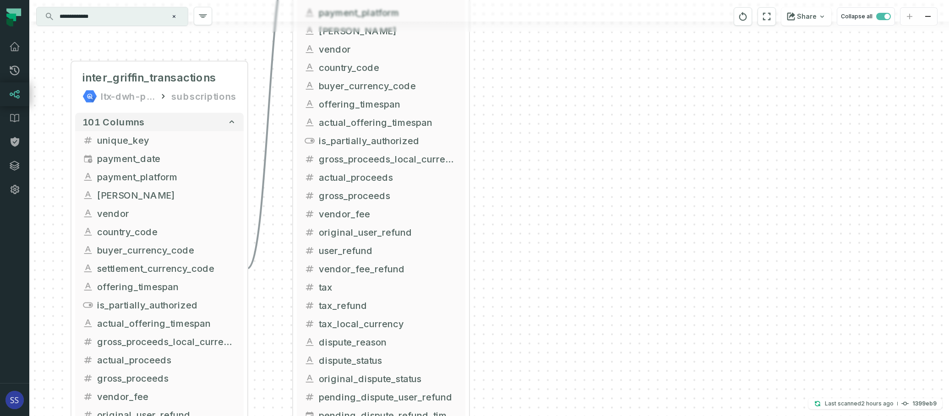
drag, startPoint x: 587, startPoint y: 215, endPoint x: 586, endPoint y: 246, distance: 30.7
click at [586, 245] on div "+ griffin_transactions ltx-dwh-prod-processed subscriptions + 102 columns - set…" at bounding box center [489, 208] width 920 height 416
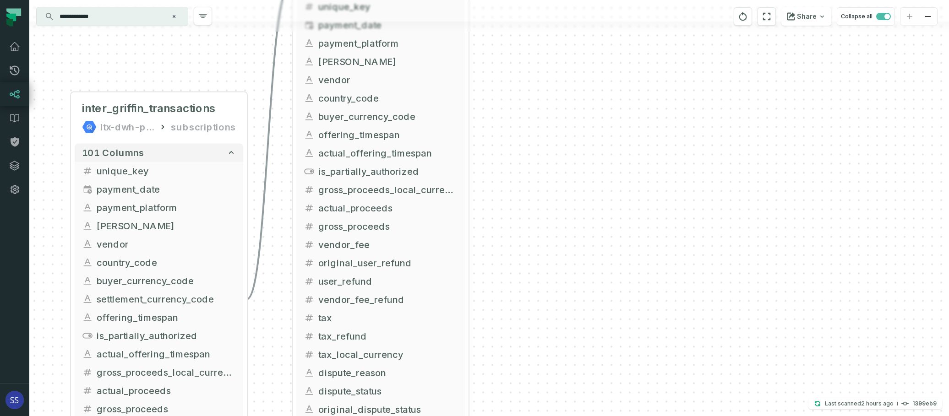
drag, startPoint x: 588, startPoint y: 241, endPoint x: 591, endPoint y: 261, distance: 20.5
click at [591, 261] on div "+ griffin_transactions ltx-dwh-prod-processed subscriptions + 102 columns - set…" at bounding box center [489, 208] width 920 height 416
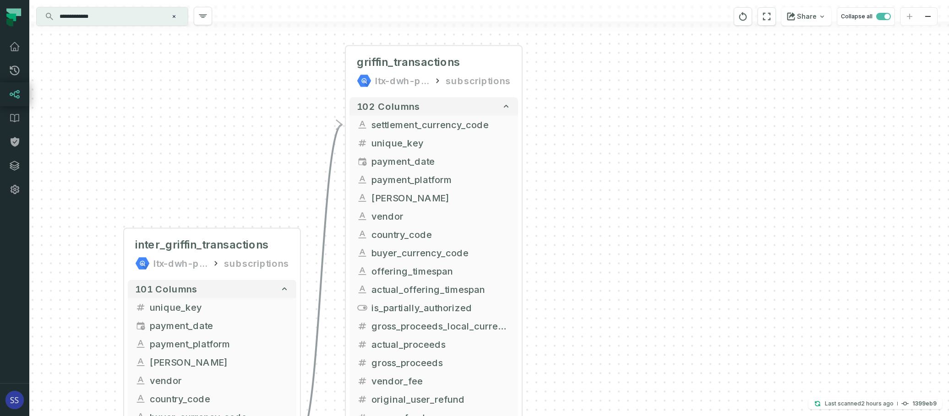
drag, startPoint x: 604, startPoint y: 127, endPoint x: 657, endPoint y: 241, distance: 124.6
click at [656, 241] on div "+ griffin_transactions ltx-dwh-prod-processed subscriptions + 102 columns - set…" at bounding box center [489, 208] width 920 height 416
click at [107, 24] on div "**********" at bounding box center [112, 16] width 151 height 18
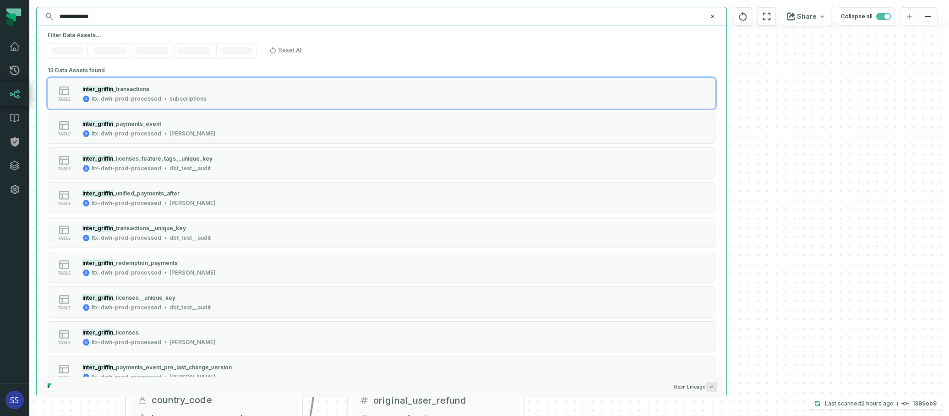
click at [109, 18] on input "**********" at bounding box center [380, 16] width 653 height 15
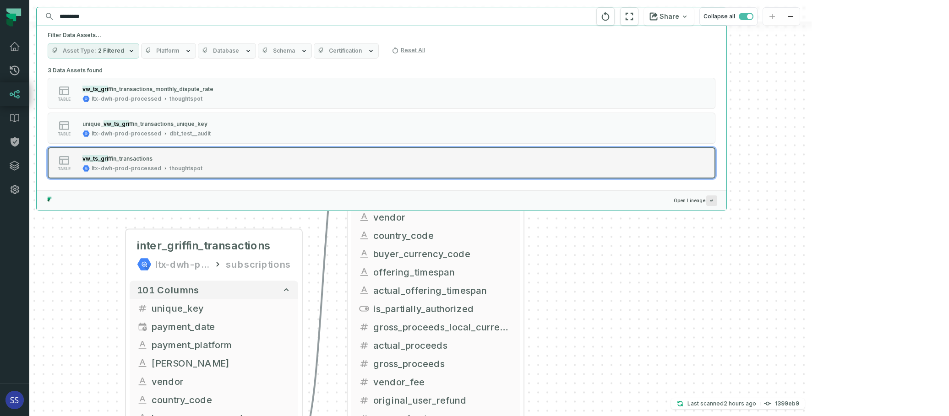
type input "*********"
click at [235, 157] on div "table vw_ts_gri ffin_transactions ltx-dwh-prod-processed thoughtspot" at bounding box center [163, 163] width 229 height 18
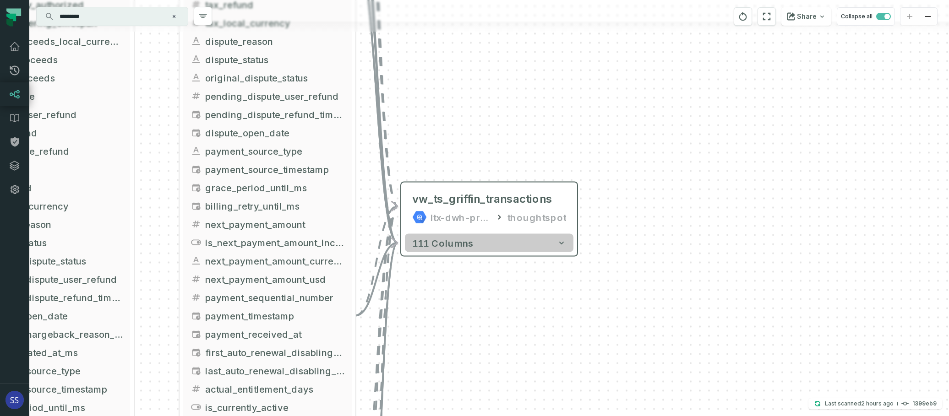
click at [525, 240] on button "111 columns" at bounding box center [489, 243] width 169 height 18
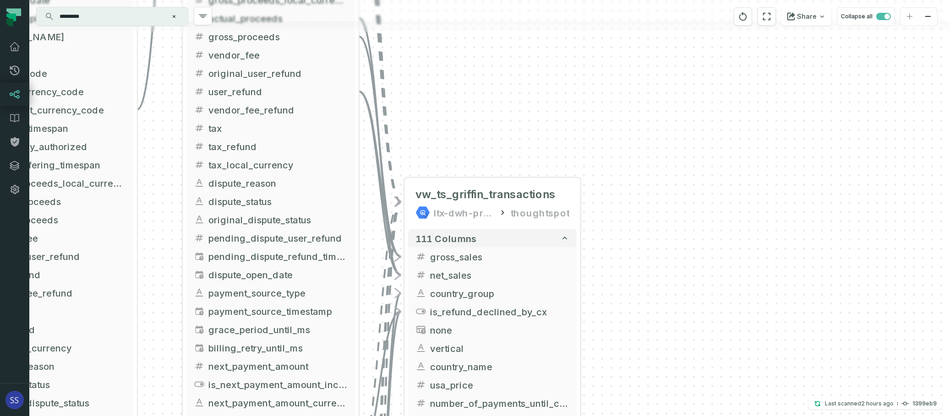
drag, startPoint x: 641, startPoint y: 216, endPoint x: 706, endPoint y: 135, distance: 103.7
click at [704, 129] on div "+ griffin_transactions ltx-dwh-prod-processed subscriptions + 102 columns - set…" at bounding box center [489, 208] width 920 height 416
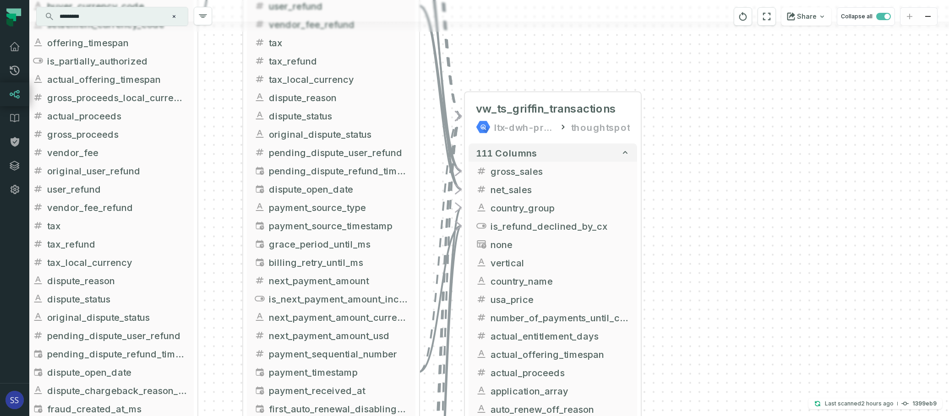
drag, startPoint x: 672, startPoint y: 213, endPoint x: 692, endPoint y: 146, distance: 70.3
click at [686, 136] on div "+ griffin_transactions ltx-dwh-prod-processed subscriptions + 102 columns - set…" at bounding box center [489, 208] width 920 height 416
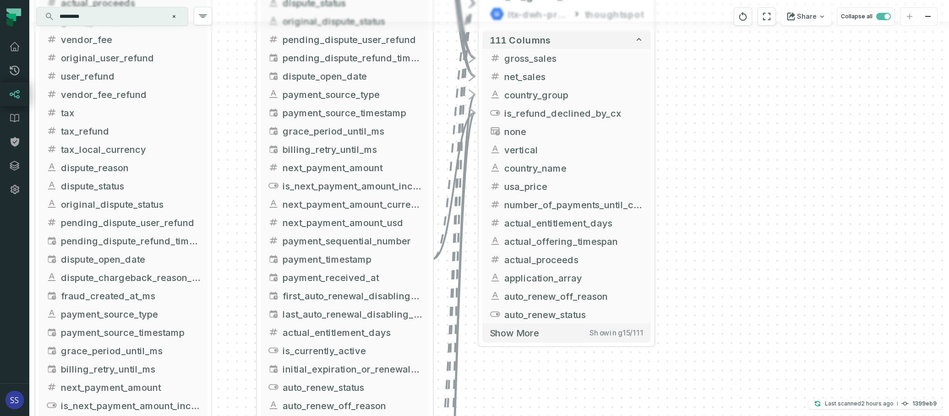
drag, startPoint x: 697, startPoint y: 214, endPoint x: 696, endPoint y: 118, distance: 96.2
click at [697, 125] on div "+ griffin_transactions ltx-dwh-prod-processed subscriptions + 102 columns - set…" at bounding box center [489, 208] width 920 height 416
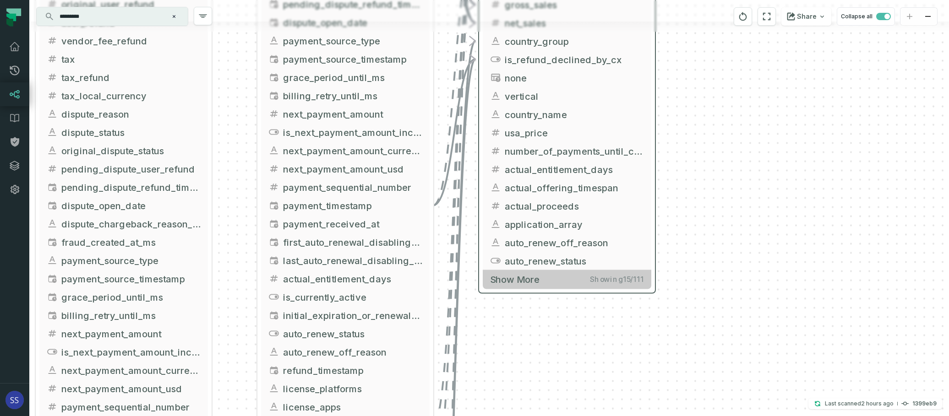
click at [581, 276] on button "Show more Showing 15 / 111" at bounding box center [567, 279] width 169 height 19
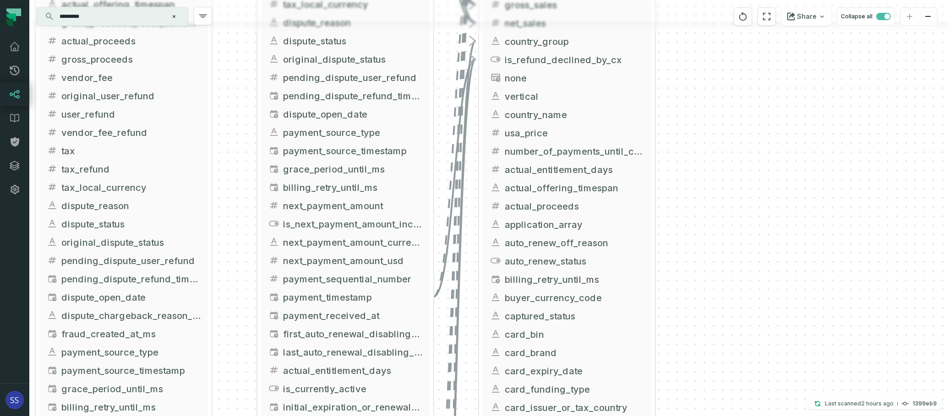
drag, startPoint x: 703, startPoint y: 226, endPoint x: 719, endPoint y: 101, distance: 126.1
click at [718, 106] on div "+ griffin_transactions ltx-dwh-prod-processed subscriptions + 102 columns - set…" at bounding box center [489, 208] width 920 height 416
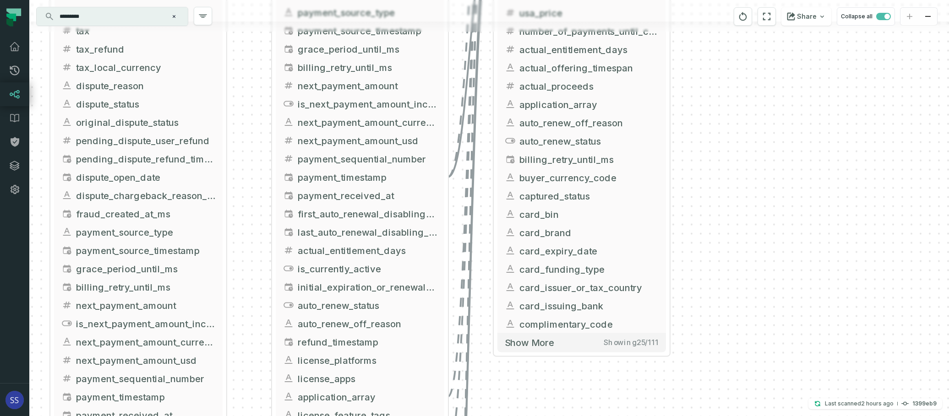
drag, startPoint x: 723, startPoint y: 232, endPoint x: 727, endPoint y: 120, distance: 112.3
click at [725, 132] on div "+ griffin_transactions ltx-dwh-prod-processed subscriptions + 102 columns - set…" at bounding box center [489, 208] width 920 height 416
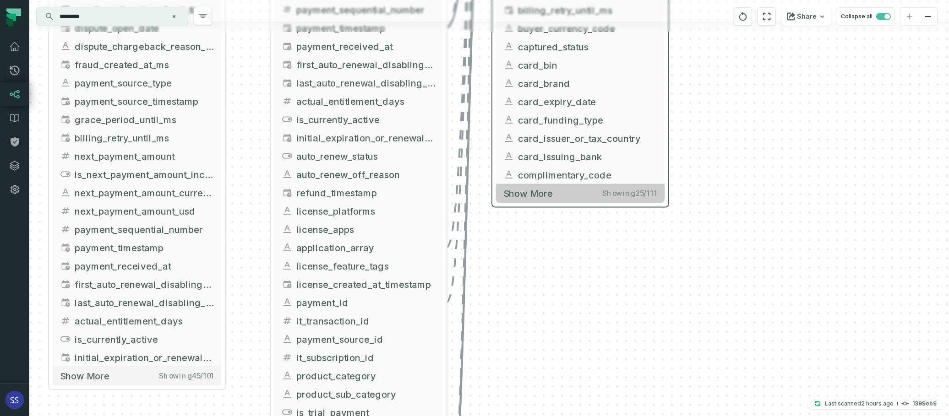
drag, startPoint x: 716, startPoint y: 156, endPoint x: 661, endPoint y: 201, distance: 71.0
click at [715, 156] on div "+ griffin_transactions ltx-dwh-prod-processed subscriptions + 102 columns - set…" at bounding box center [489, 208] width 920 height 416
click at [569, 194] on button "Show more Showing 25 / 111" at bounding box center [580, 193] width 169 height 19
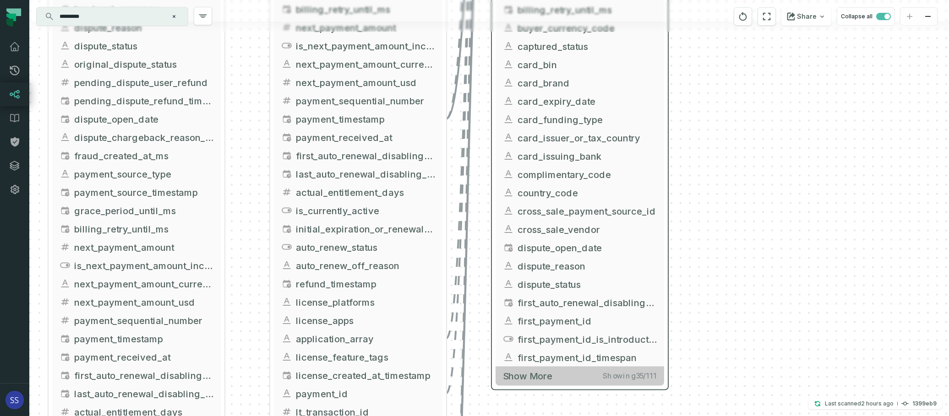
click at [577, 374] on button "Show more Showing 35 / 111" at bounding box center [580, 376] width 169 height 19
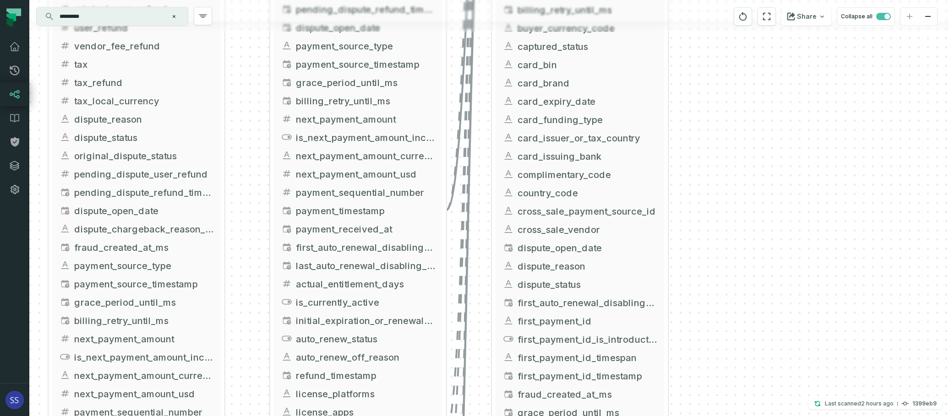
drag, startPoint x: 733, startPoint y: 265, endPoint x: 730, endPoint y: 156, distance: 109.5
click at [732, 167] on div "+ griffin_transactions ltx-dwh-prod-processed subscriptions + 102 columns - set…" at bounding box center [489, 208] width 920 height 416
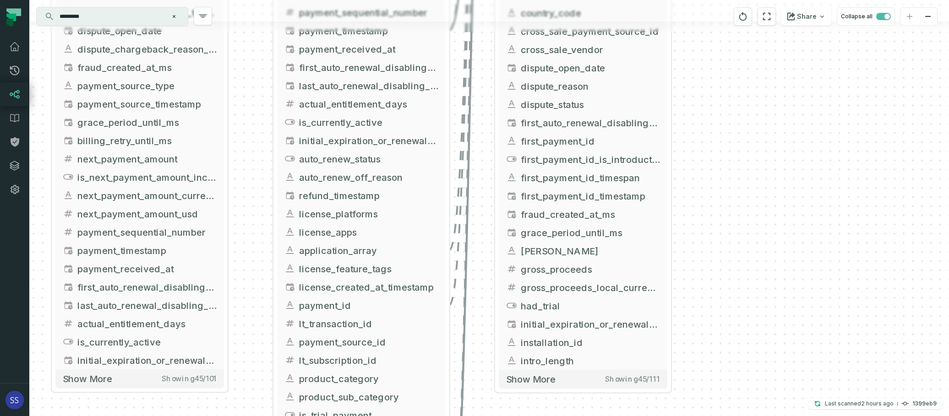
drag, startPoint x: 703, startPoint y: 279, endPoint x: 706, endPoint y: 159, distance: 119.2
click at [706, 174] on div "+ griffin_transactions ltx-dwh-prod-processed subscriptions + 102 columns - set…" at bounding box center [489, 208] width 920 height 416
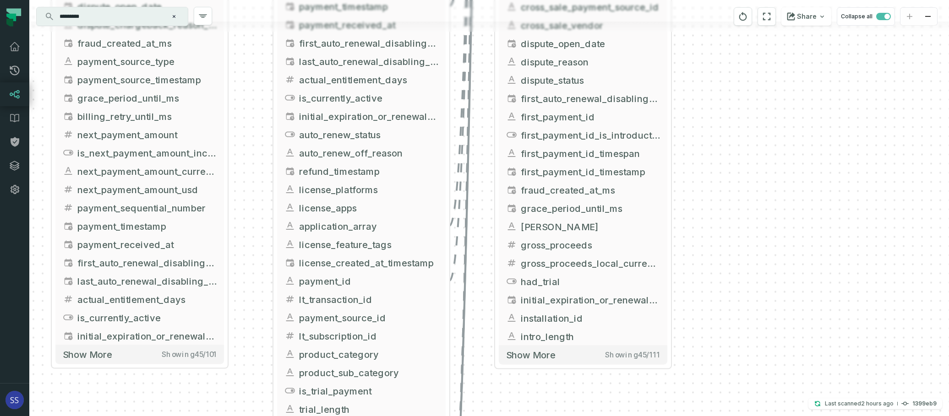
click at [681, 168] on div "+ griffin_transactions ltx-dwh-prod-processed subscriptions + 102 columns - set…" at bounding box center [489, 208] width 920 height 416
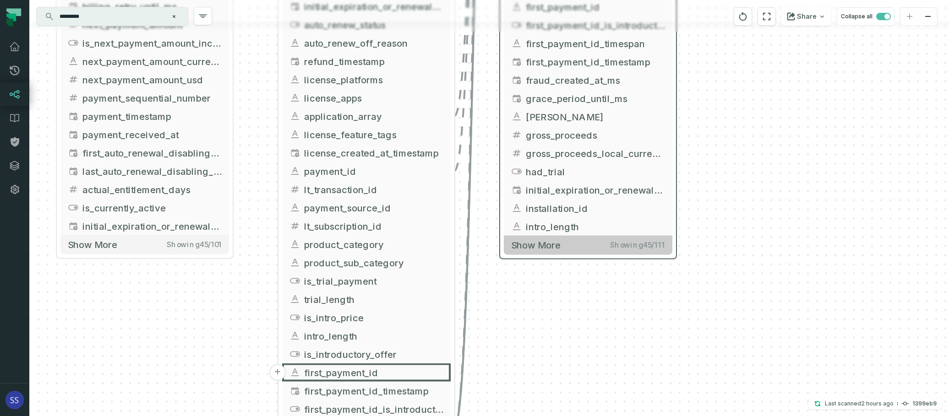
click at [584, 248] on button "Show more Showing 45 / 111" at bounding box center [588, 245] width 169 height 19
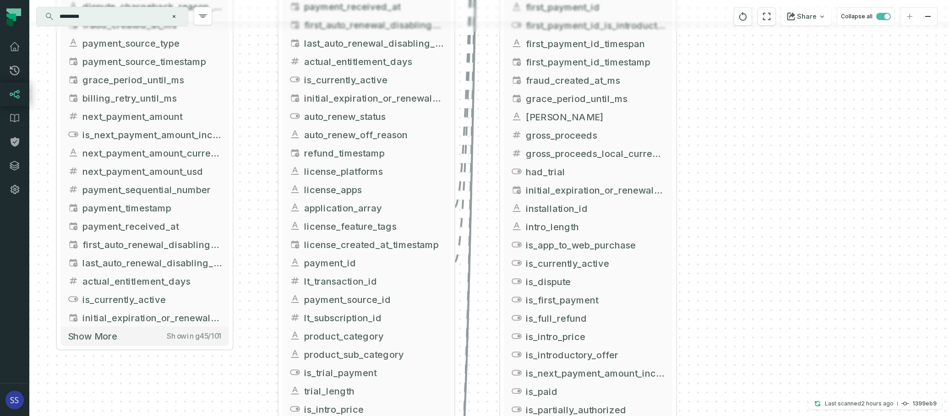
drag, startPoint x: 716, startPoint y: 245, endPoint x: 684, endPoint y: 140, distance: 109.1
click at [700, 134] on div "+ griffin_transactions ltx-dwh-prod-processed subscriptions + 102 columns - set…" at bounding box center [489, 208] width 920 height 416
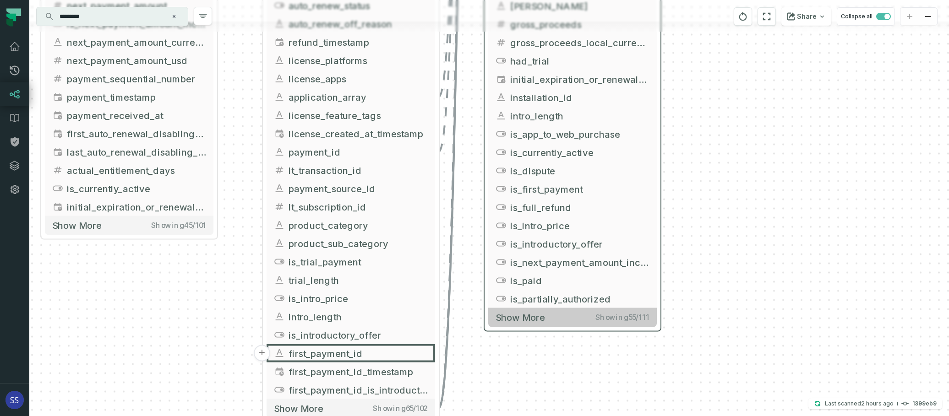
click at [580, 319] on button "Show more Showing 55 / 111" at bounding box center [572, 317] width 169 height 19
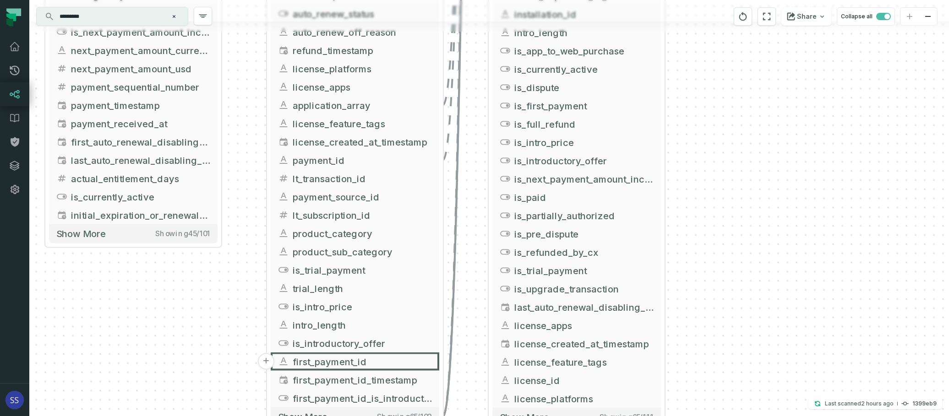
drag, startPoint x: 722, startPoint y: 185, endPoint x: 727, endPoint y: 96, distance: 88.6
click at [727, 96] on div "+ griffin_transactions ltx-dwh-prod-processed subscriptions + 102 columns - set…" at bounding box center [489, 208] width 920 height 416
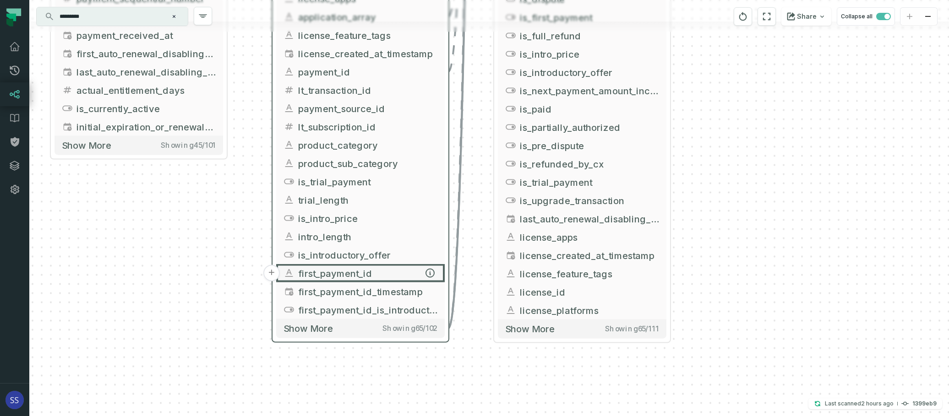
click at [360, 276] on span "first_payment_id" at bounding box center [367, 274] width 139 height 14
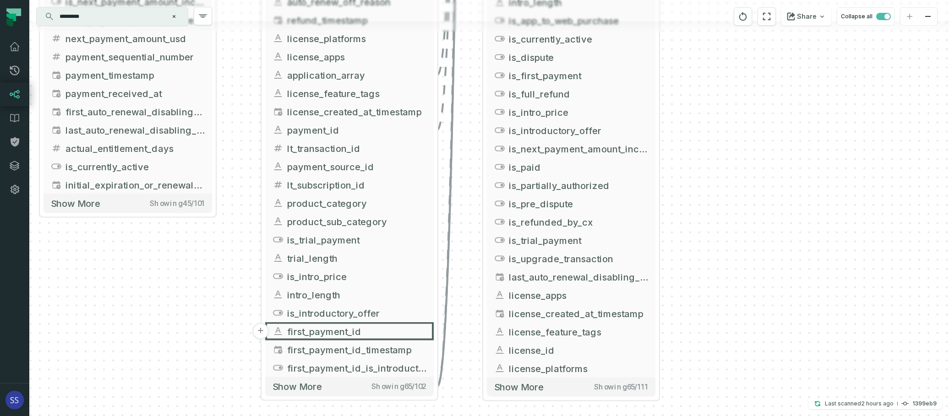
drag, startPoint x: 751, startPoint y: 173, endPoint x: 715, endPoint y: 313, distance: 144.8
click at [717, 313] on div "+ griffin_transactions ltx-dwh-prod-processed subscriptions + 102 columns - set…" at bounding box center [489, 208] width 920 height 416
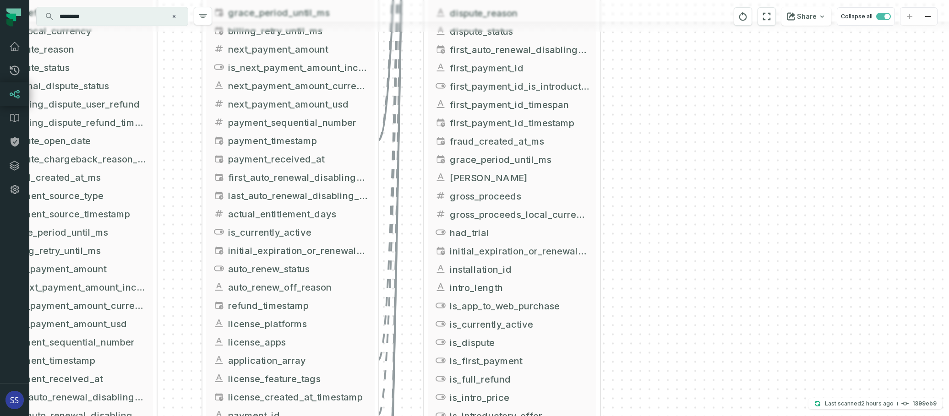
drag, startPoint x: 698, startPoint y: 169, endPoint x: 684, endPoint y: 217, distance: 49.9
click at [679, 286] on div "+ griffin_transactions ltx-dwh-prod-processed subscriptions + 102 columns - set…" at bounding box center [489, 208] width 920 height 416
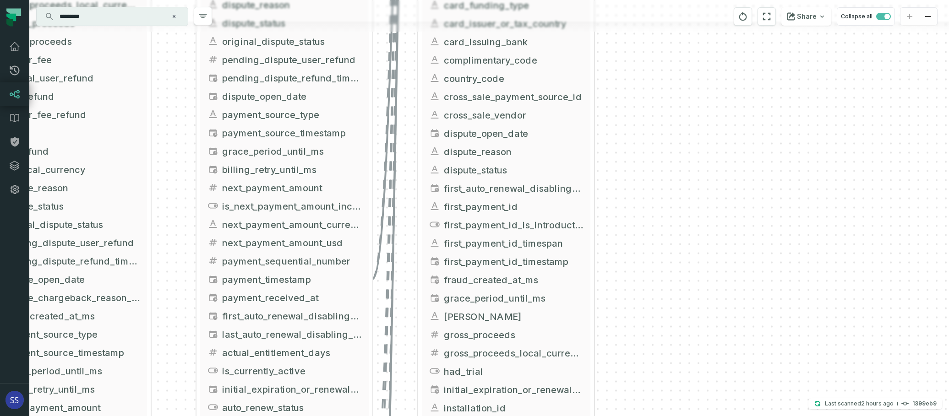
drag, startPoint x: 689, startPoint y: 211, endPoint x: 687, endPoint y: 295, distance: 83.4
click at [687, 295] on div "+ griffin_transactions ltx-dwh-prod-processed subscriptions + 102 columns - set…" at bounding box center [489, 208] width 920 height 416
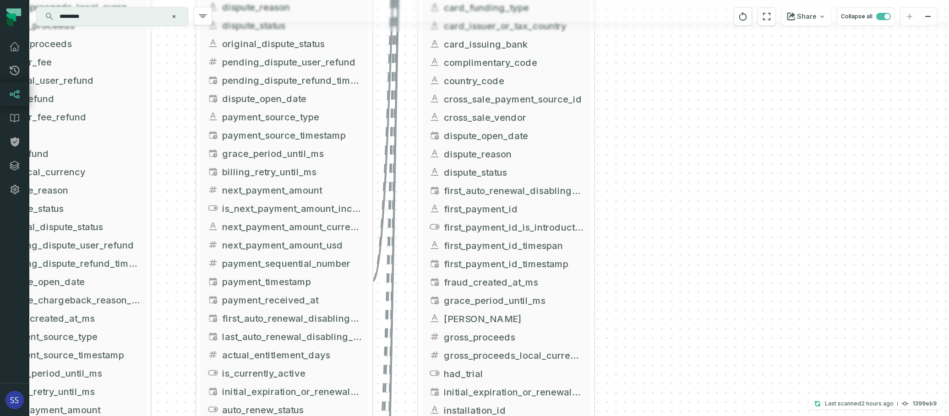
drag, startPoint x: 673, startPoint y: 91, endPoint x: 667, endPoint y: 271, distance: 179.7
click at [667, 271] on div "+ griffin_transactions ltx-dwh-prod-processed subscriptions + 102 columns - set…" at bounding box center [489, 208] width 920 height 416
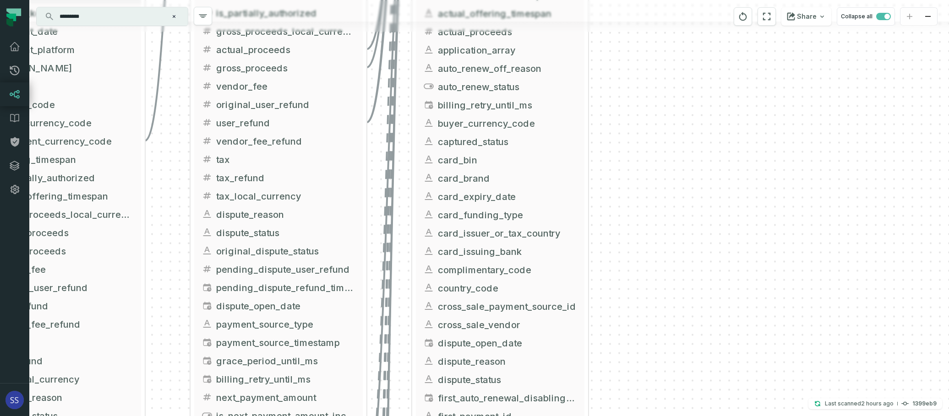
drag, startPoint x: 668, startPoint y: 208, endPoint x: 670, endPoint y: 280, distance: 72.4
click at [670, 282] on div "+ griffin_transactions ltx-dwh-prod-processed subscriptions + 102 columns - set…" at bounding box center [489, 208] width 920 height 416
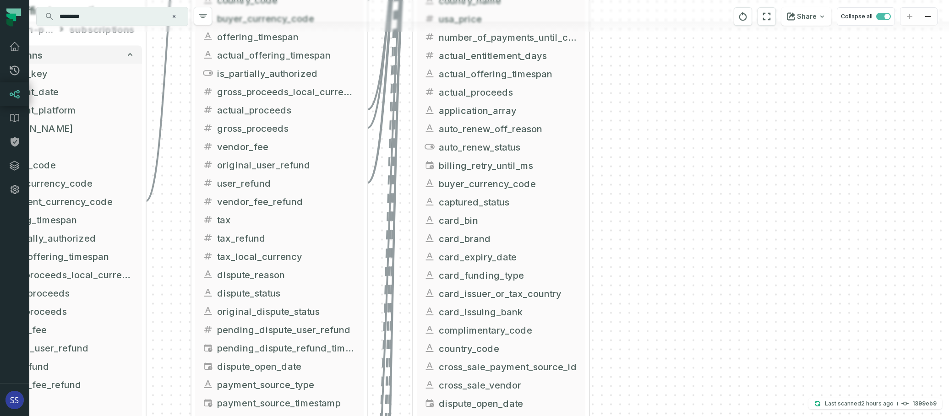
click at [670, 298] on div "+ griffin_transactions ltx-dwh-prod-processed subscriptions + 102 columns - set…" at bounding box center [489, 208] width 920 height 416
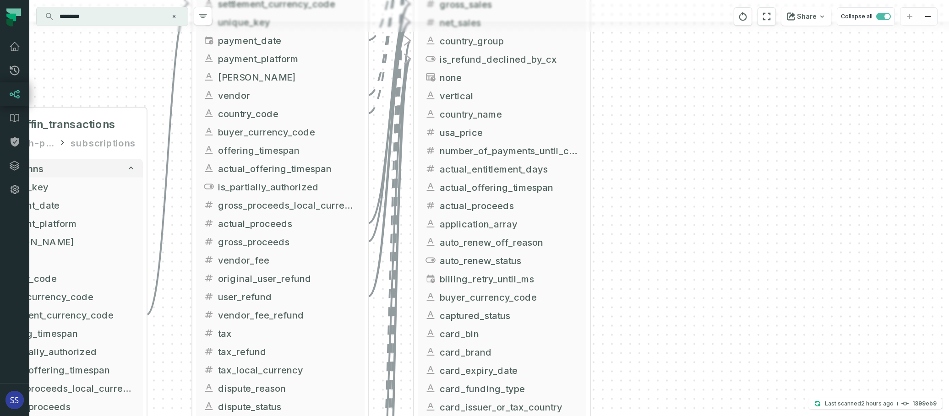
click at [683, 298] on div "+ griffin_transactions ltx-dwh-prod-processed subscriptions + 102 columns - set…" at bounding box center [489, 208] width 920 height 416
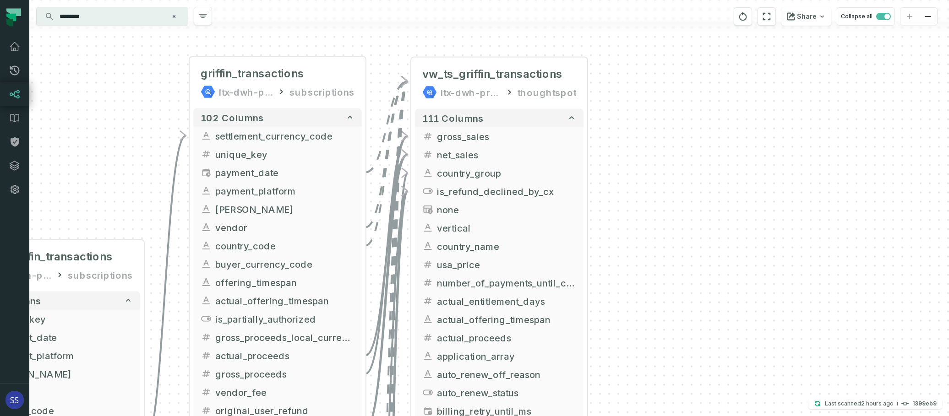
drag, startPoint x: 687, startPoint y: 224, endPoint x: 689, endPoint y: 272, distance: 48.6
click at [689, 272] on div "+ griffin_transactions ltx-dwh-prod-processed subscriptions + 102 columns - set…" at bounding box center [489, 208] width 920 height 416
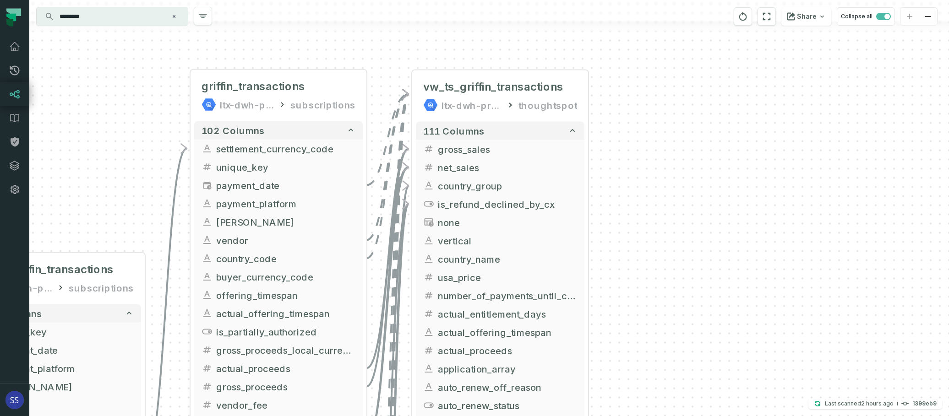
drag, startPoint x: 661, startPoint y: 171, endPoint x: 722, endPoint y: 91, distance: 101.0
click at [722, 91] on div "+ griffin_transactions ltx-dwh-prod-processed subscriptions + 102 columns - set…" at bounding box center [489, 208] width 920 height 416
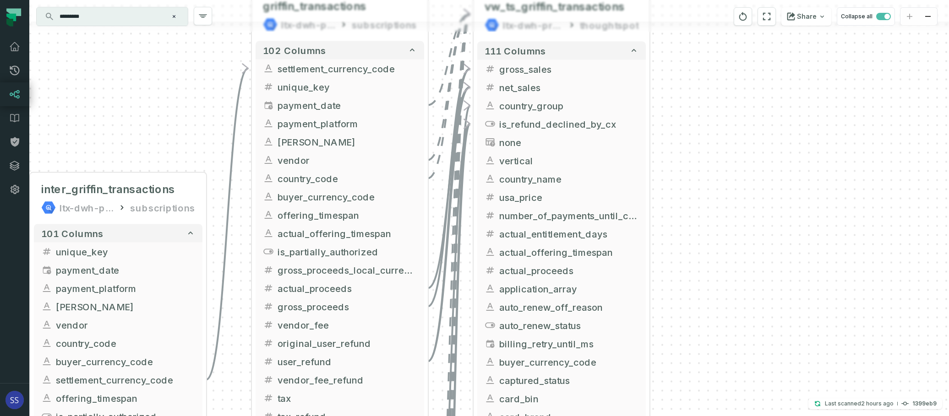
drag, startPoint x: 728, startPoint y: 206, endPoint x: 712, endPoint y: 88, distance: 118.9
click at [712, 95] on div "+ griffin_transactions ltx-dwh-prod-processed subscriptions + 102 columns - set…" at bounding box center [489, 208] width 920 height 416
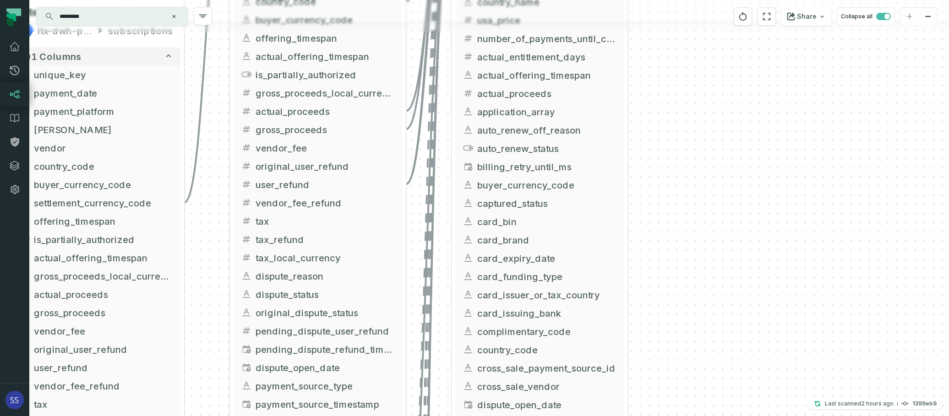
drag, startPoint x: 732, startPoint y: 146, endPoint x: 733, endPoint y: 106, distance: 39.4
click at [731, 95] on div "+ griffin_transactions ltx-dwh-prod-processed subscriptions + 102 columns - set…" at bounding box center [489, 208] width 920 height 416
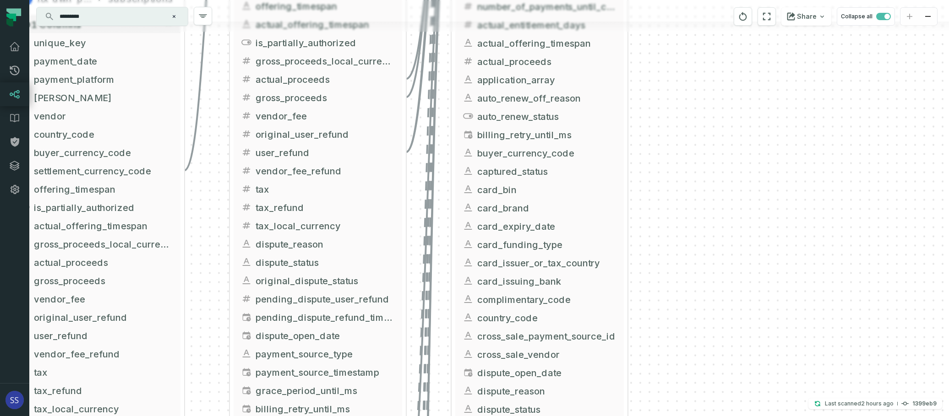
drag, startPoint x: 735, startPoint y: 218, endPoint x: 736, endPoint y: 128, distance: 89.8
click at [736, 127] on div "+ griffin_transactions ltx-dwh-prod-processed subscriptions + 102 columns - set…" at bounding box center [489, 208] width 920 height 416
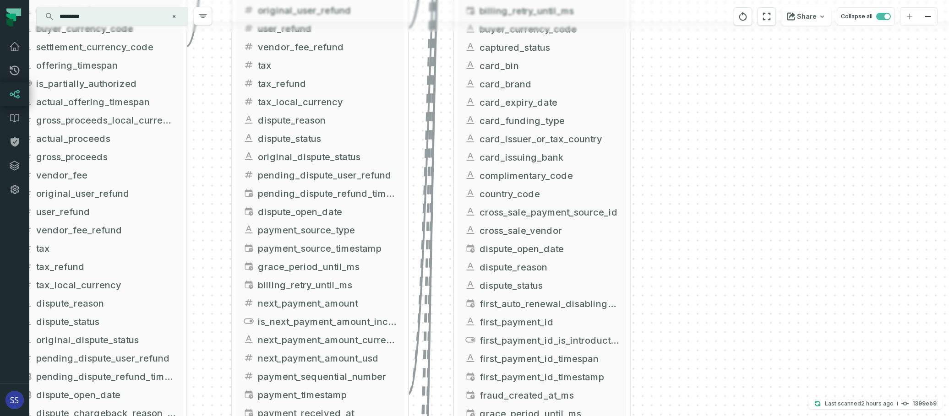
drag, startPoint x: 733, startPoint y: 189, endPoint x: 733, endPoint y: 120, distance: 68.7
click at [732, 120] on div "+ griffin_transactions ltx-dwh-prod-processed subscriptions + 102 columns - set…" at bounding box center [489, 208] width 920 height 416
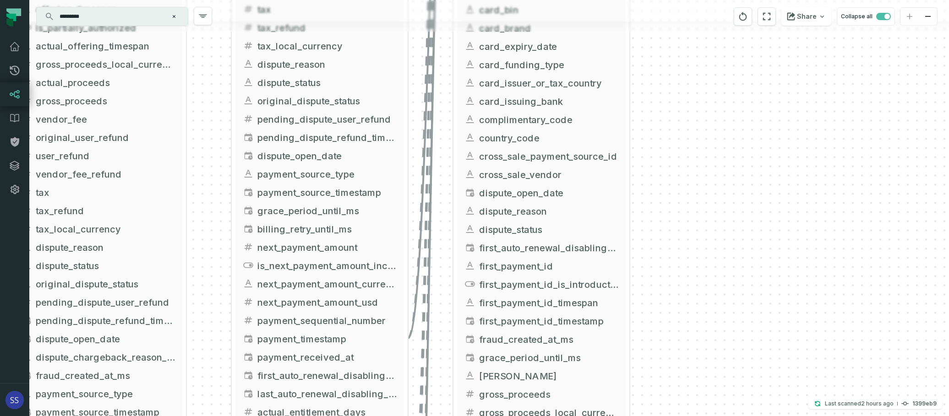
drag, startPoint x: 739, startPoint y: 209, endPoint x: 739, endPoint y: 123, distance: 86.1
click at [739, 123] on div "+ griffin_transactions ltx-dwh-prod-processed subscriptions + 102 columns - set…" at bounding box center [489, 208] width 920 height 416
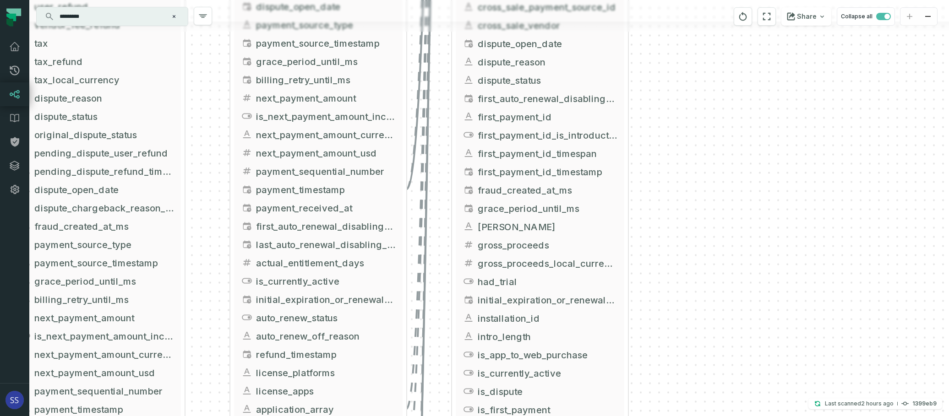
drag, startPoint x: 747, startPoint y: 151, endPoint x: 748, endPoint y: 128, distance: 22.5
click at [747, 121] on div "+ griffin_transactions ltx-dwh-prod-processed subscriptions + 102 columns - set…" at bounding box center [489, 208] width 920 height 416
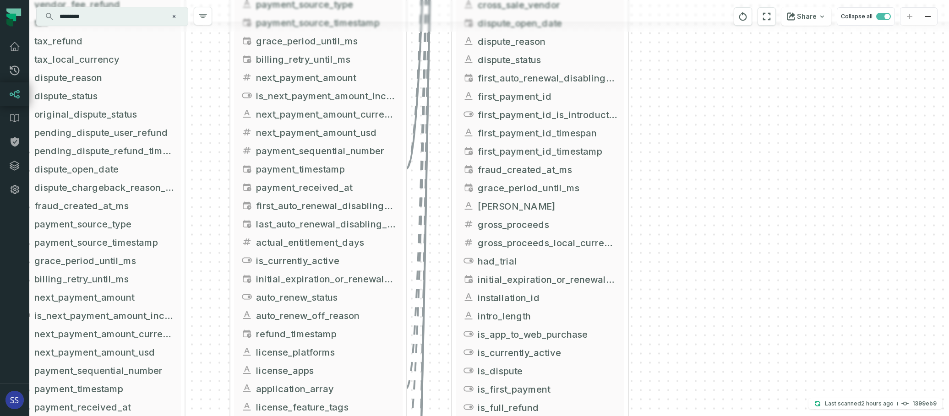
drag, startPoint x: 747, startPoint y: 192, endPoint x: 751, endPoint y: 121, distance: 71.1
click at [750, 118] on div "+ griffin_transactions ltx-dwh-prod-processed subscriptions + 102 columns - set…" at bounding box center [489, 208] width 920 height 416
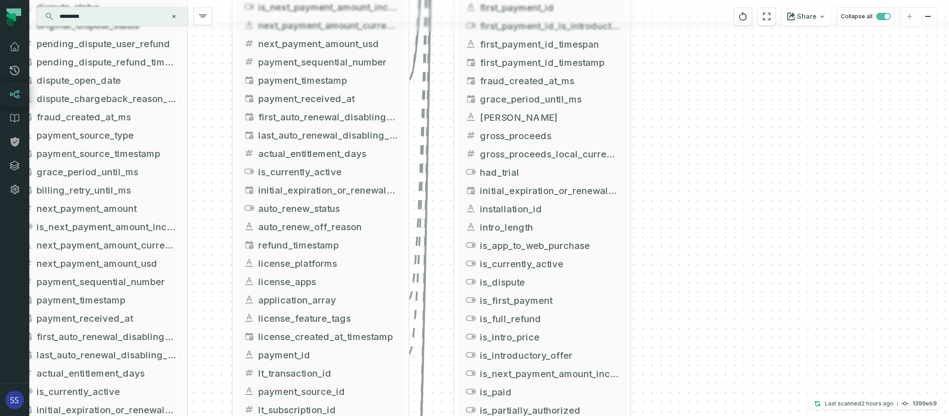
drag, startPoint x: 751, startPoint y: 181, endPoint x: 755, endPoint y: 151, distance: 30.5
click at [753, 153] on div "+ griffin_transactions ltx-dwh-prod-processed subscriptions + 102 columns - set…" at bounding box center [489, 208] width 920 height 416
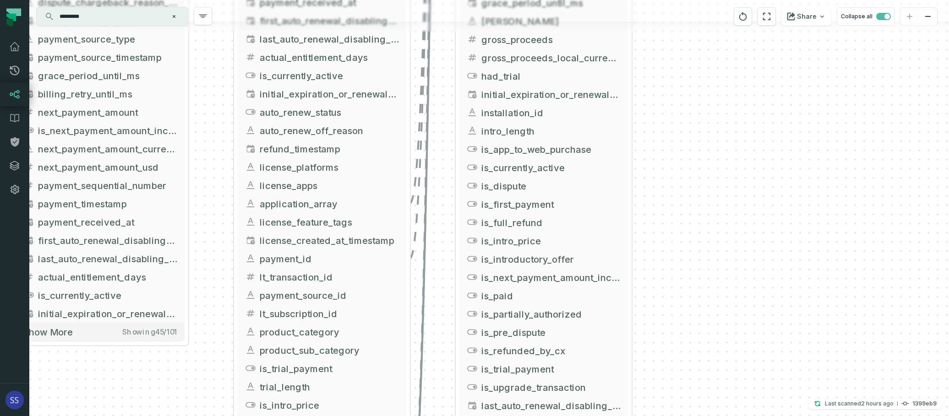
drag, startPoint x: 752, startPoint y: 157, endPoint x: 753, endPoint y: 145, distance: 11.9
click at [752, 126] on div "+ griffin_transactions ltx-dwh-prod-processed subscriptions + 102 columns - set…" at bounding box center [489, 208] width 920 height 416
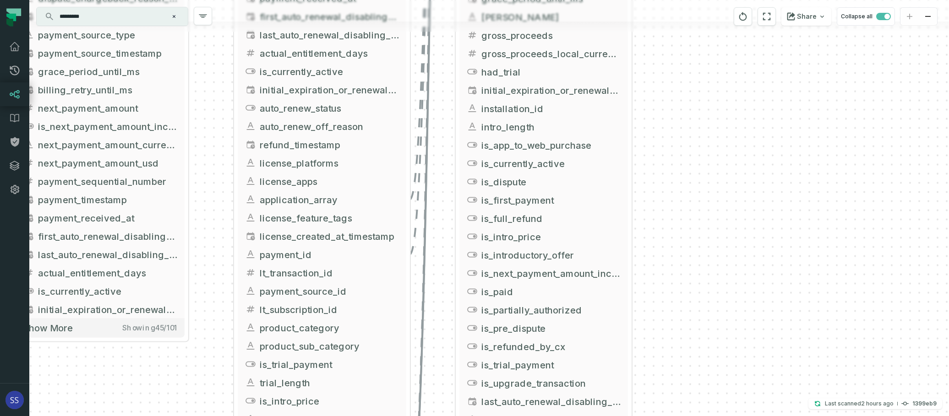
drag, startPoint x: 744, startPoint y: 209, endPoint x: 744, endPoint y: 147, distance: 62.3
click at [744, 149] on div "+ griffin_transactions ltx-dwh-prod-processed subscriptions + 102 columns - set…" at bounding box center [489, 208] width 920 height 416
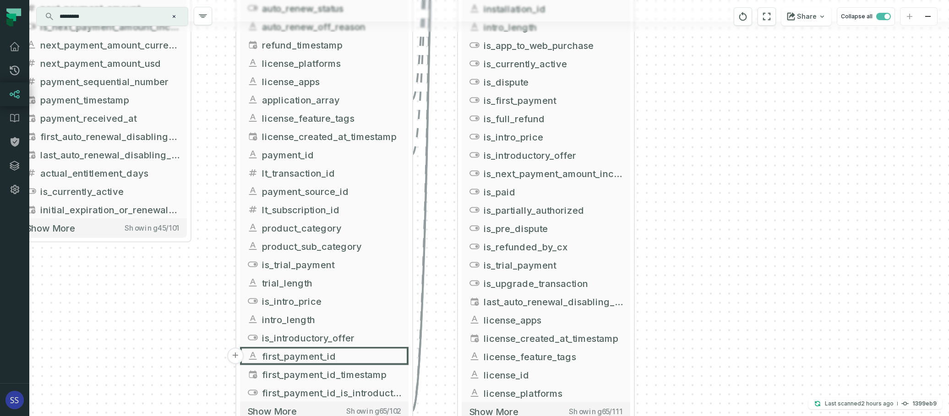
drag, startPoint x: 740, startPoint y: 208, endPoint x: 744, endPoint y: 152, distance: 57.0
click at [744, 152] on div "+ griffin_transactions ltx-dwh-prod-processed subscriptions + 102 columns - set…" at bounding box center [489, 208] width 920 height 416
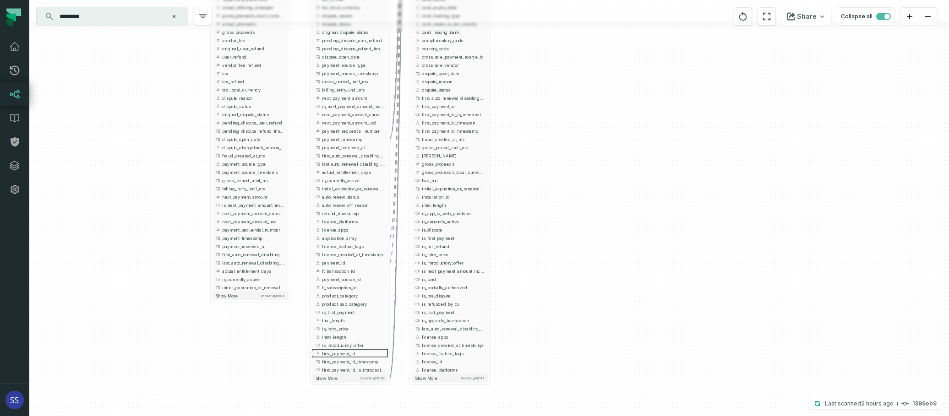
drag, startPoint x: 510, startPoint y: 153, endPoint x: 540, endPoint y: 275, distance: 125.5
click at [540, 275] on div "+ griffin_transactions ltx-dwh-prod-processed subscriptions + 102 columns - set…" at bounding box center [489, 208] width 920 height 416
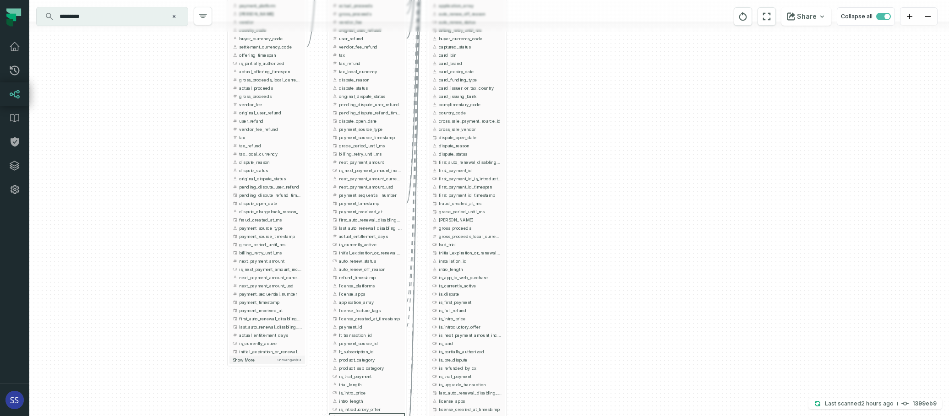
drag, startPoint x: 558, startPoint y: 172, endPoint x: 570, endPoint y: 223, distance: 52.1
click at [570, 223] on div "+ griffin_transactions ltx-dwh-prod-processed subscriptions + 102 columns - set…" at bounding box center [489, 208] width 920 height 416
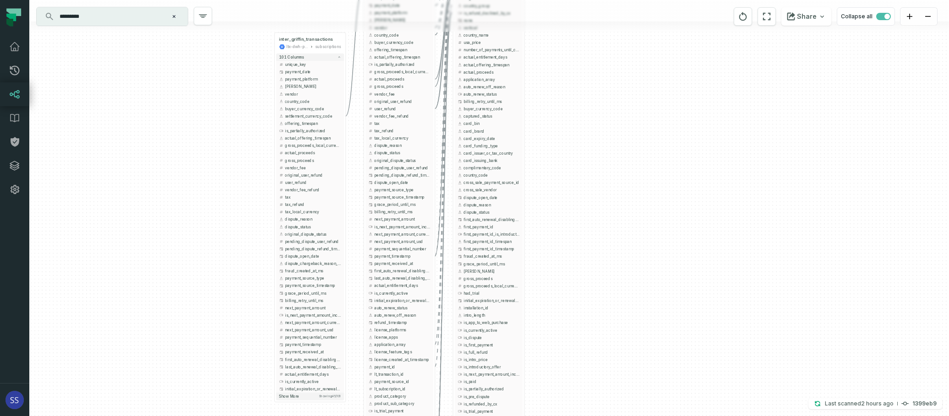
drag, startPoint x: 566, startPoint y: 113, endPoint x: 590, endPoint y: 235, distance: 125.1
click at [590, 235] on div "+ griffin_transactions ltx-dwh-prod-processed subscriptions + 102 columns - set…" at bounding box center [489, 208] width 920 height 416
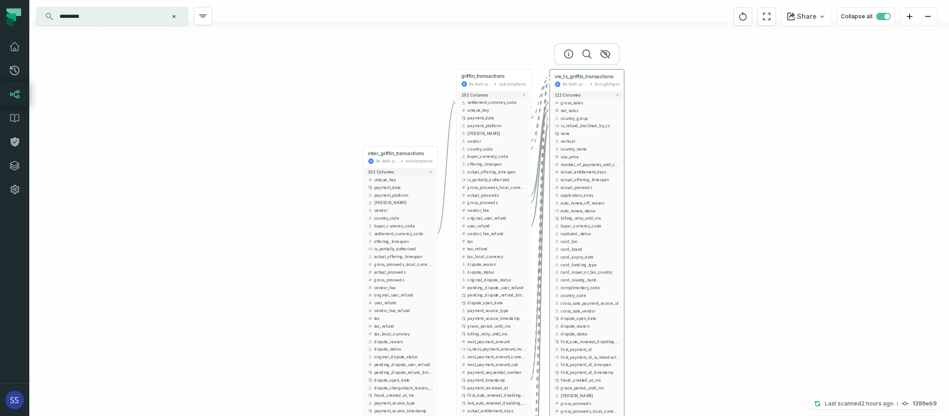
drag, startPoint x: 510, startPoint y: 86, endPoint x: 582, endPoint y: 82, distance: 72.0
click at [587, 82] on div "ltx-dwh-prod-processed" at bounding box center [576, 84] width 26 height 6
